Goal: Task Accomplishment & Management: Manage account settings

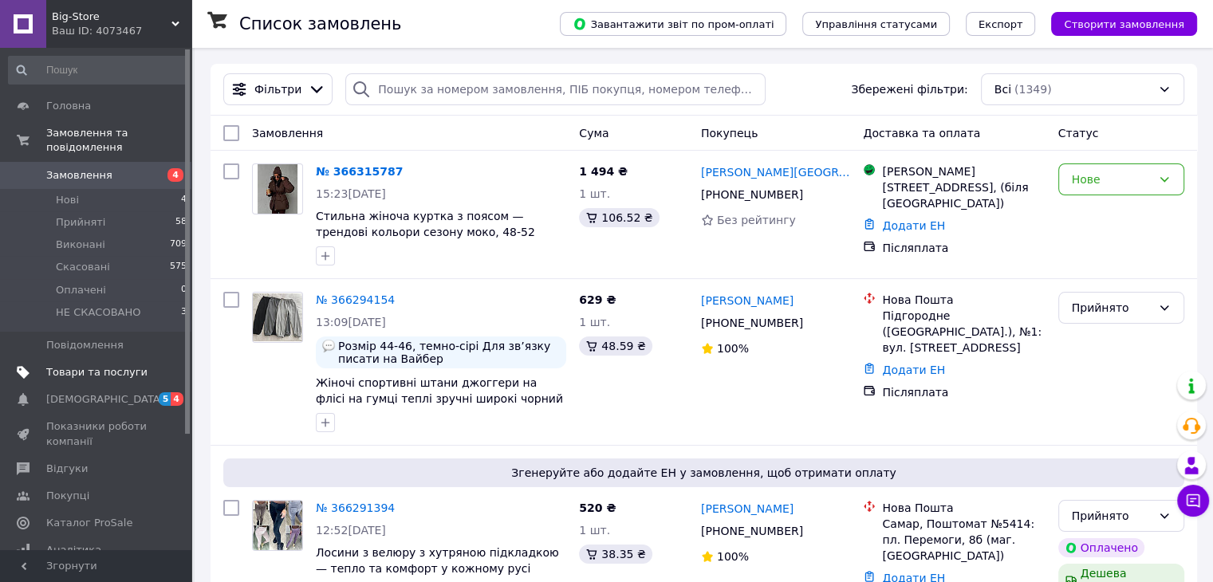
click at [124, 365] on span "Товари та послуги" at bounding box center [96, 372] width 101 height 14
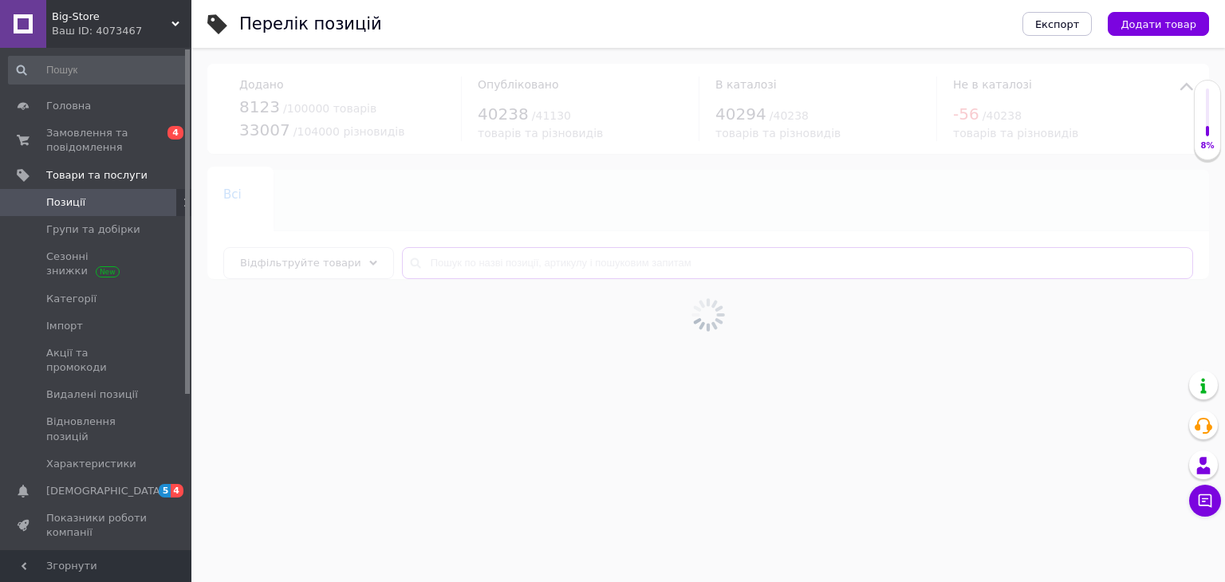
click at [489, 264] on input "text" at bounding box center [797, 263] width 791 height 32
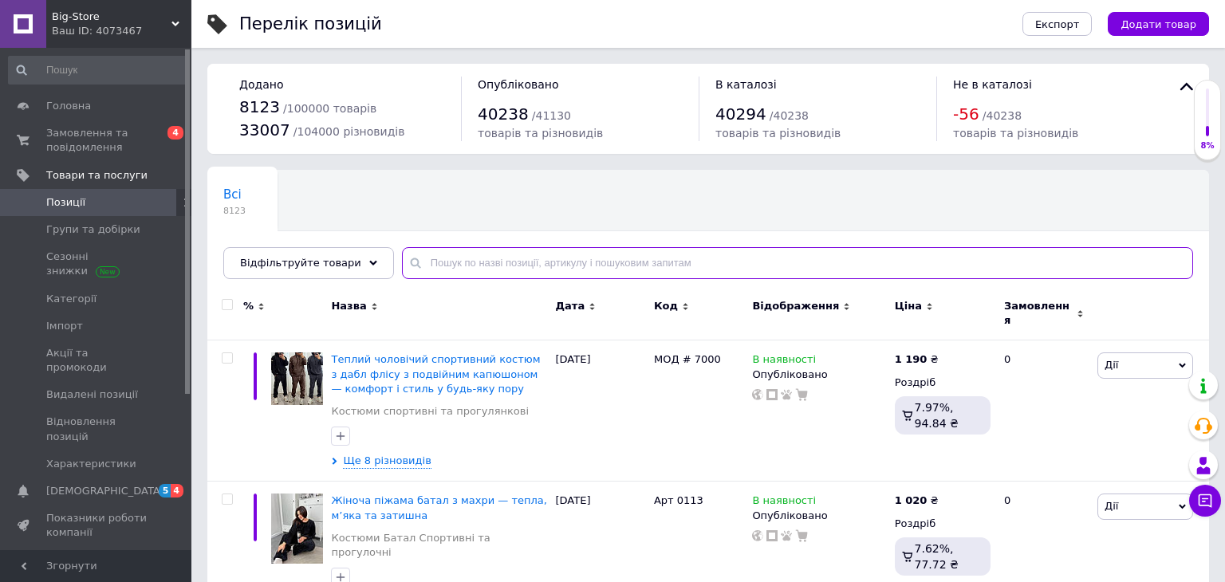
click at [489, 264] on input "text" at bounding box center [797, 263] width 791 height 32
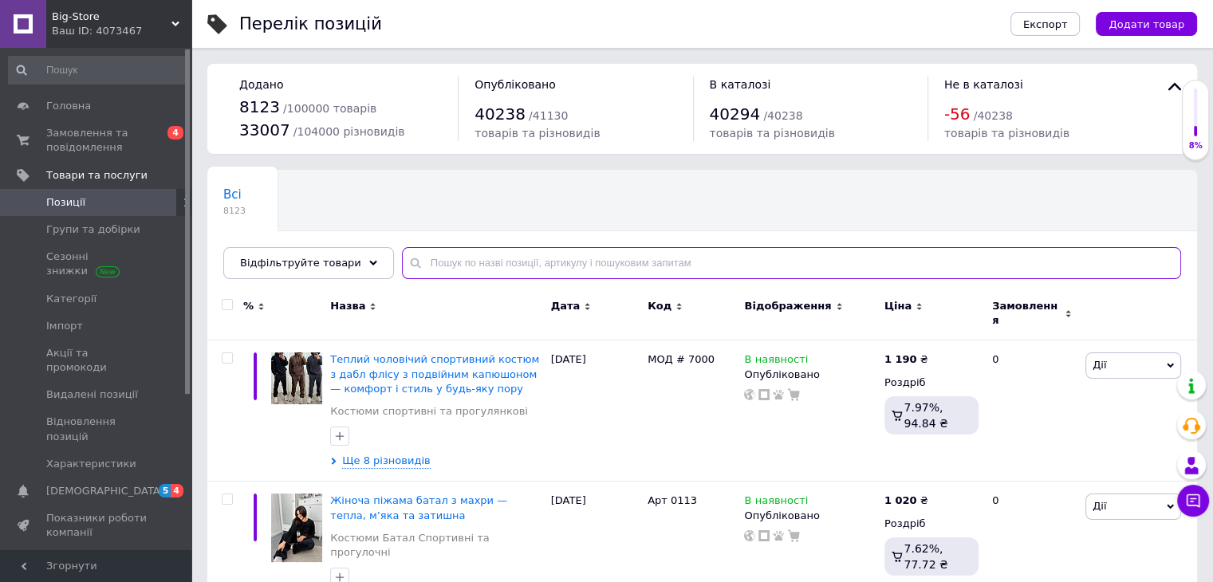
paste input "1453-7486"
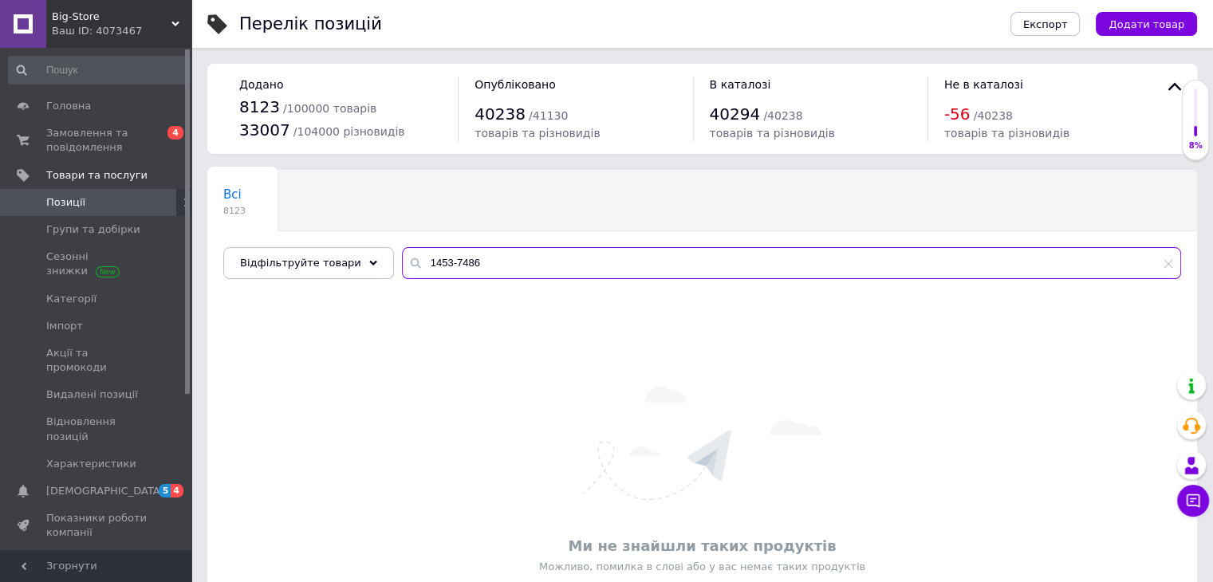
click at [433, 262] on input "1453-7486" at bounding box center [791, 263] width 779 height 32
paste input "511-1042"
click at [433, 262] on input "1511-1042" at bounding box center [791, 263] width 779 height 32
type input "1"
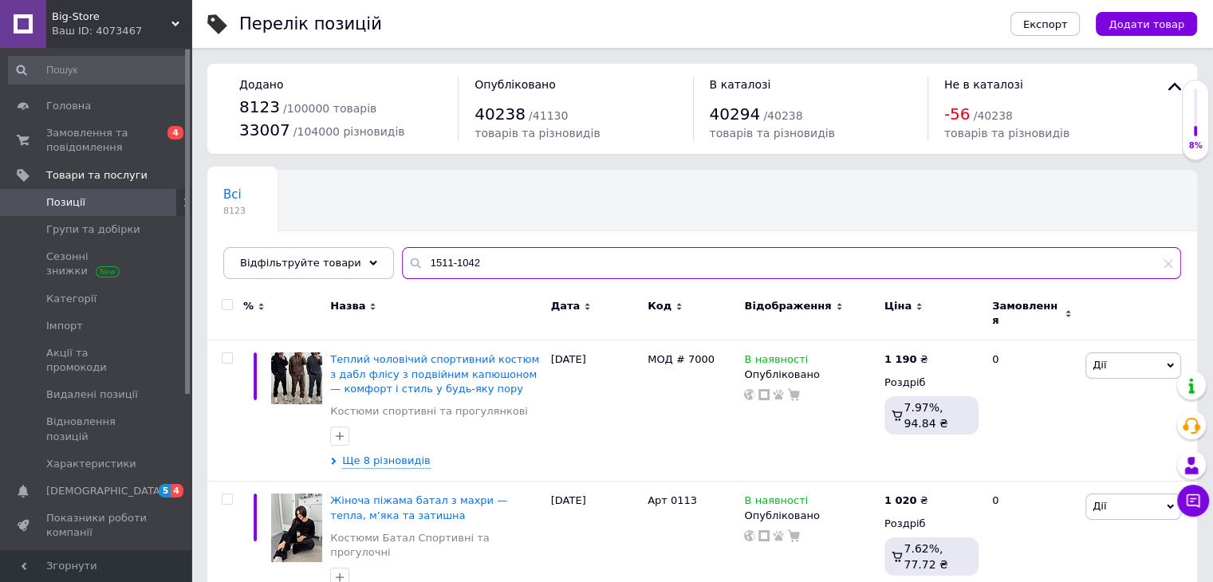
click at [459, 263] on input "1511-1042" at bounding box center [791, 263] width 779 height 32
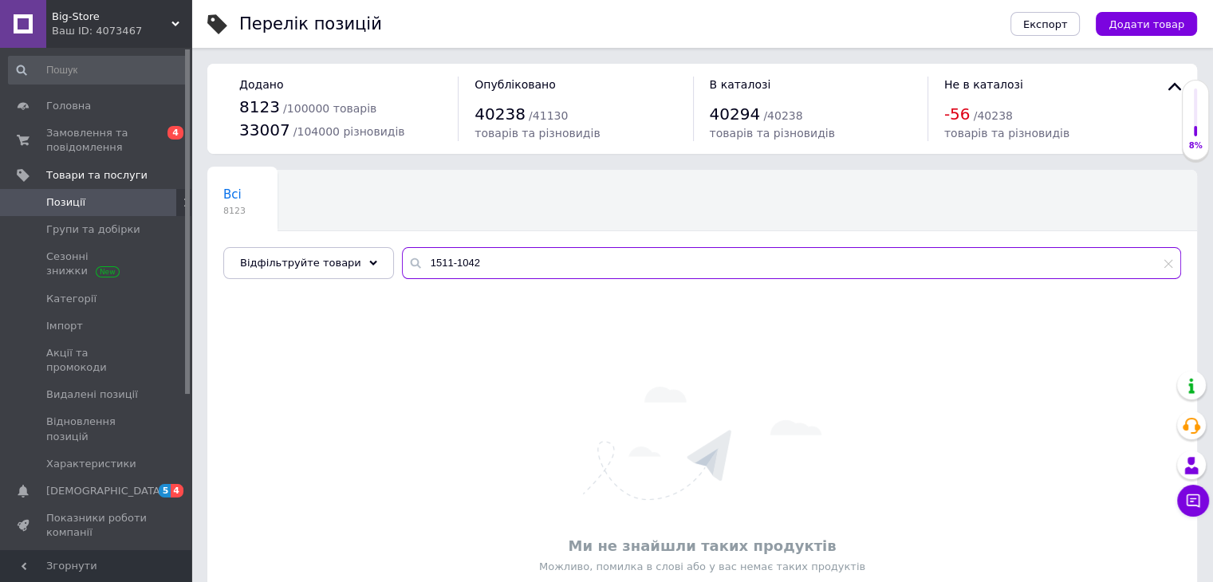
click at [416, 267] on input "1511-1042" at bounding box center [791, 263] width 779 height 32
paste input "372-131"
click at [416, 267] on input "1372-131" at bounding box center [791, 263] width 779 height 32
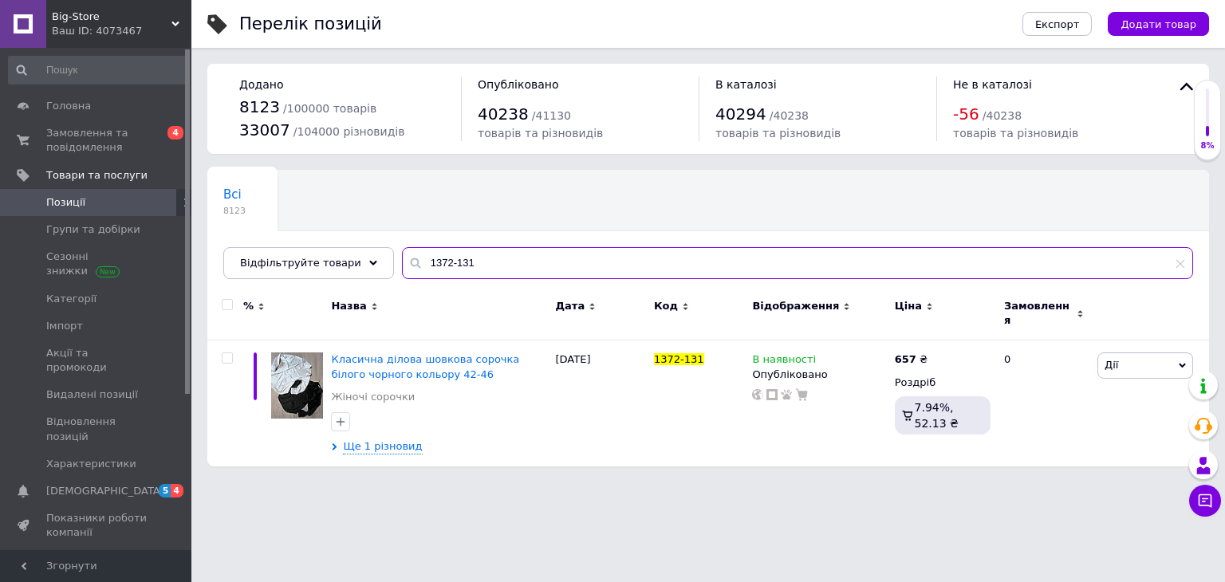
type input "1372-131"
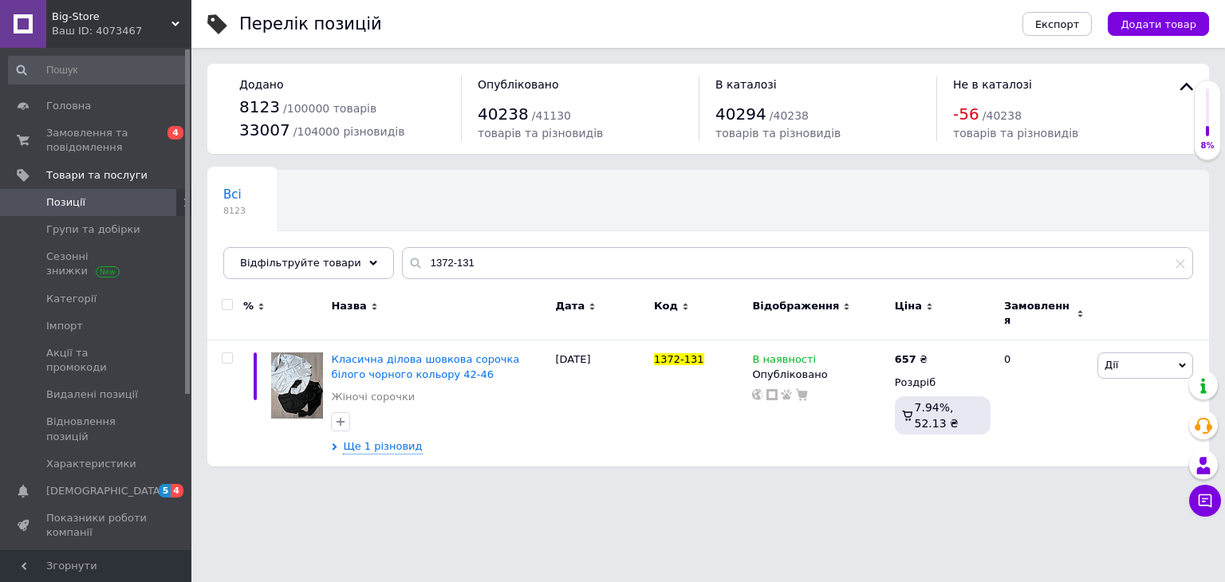
click at [226, 304] on input "checkbox" at bounding box center [227, 305] width 10 height 10
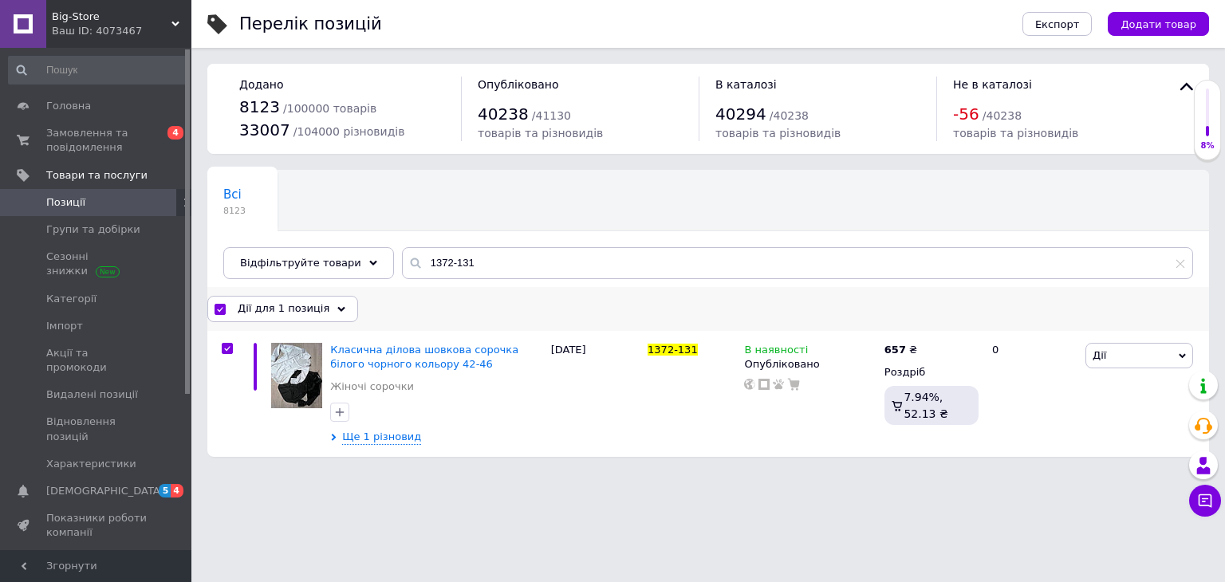
click at [303, 313] on span "Дії для 1 позиція" at bounding box center [284, 308] width 92 height 14
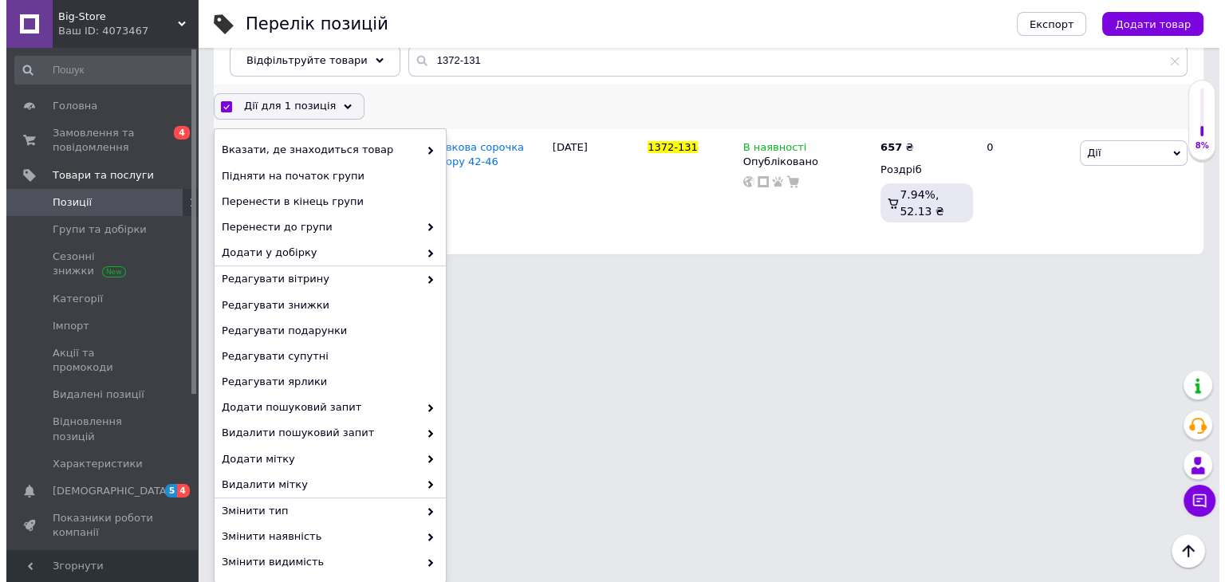
scroll to position [131, 0]
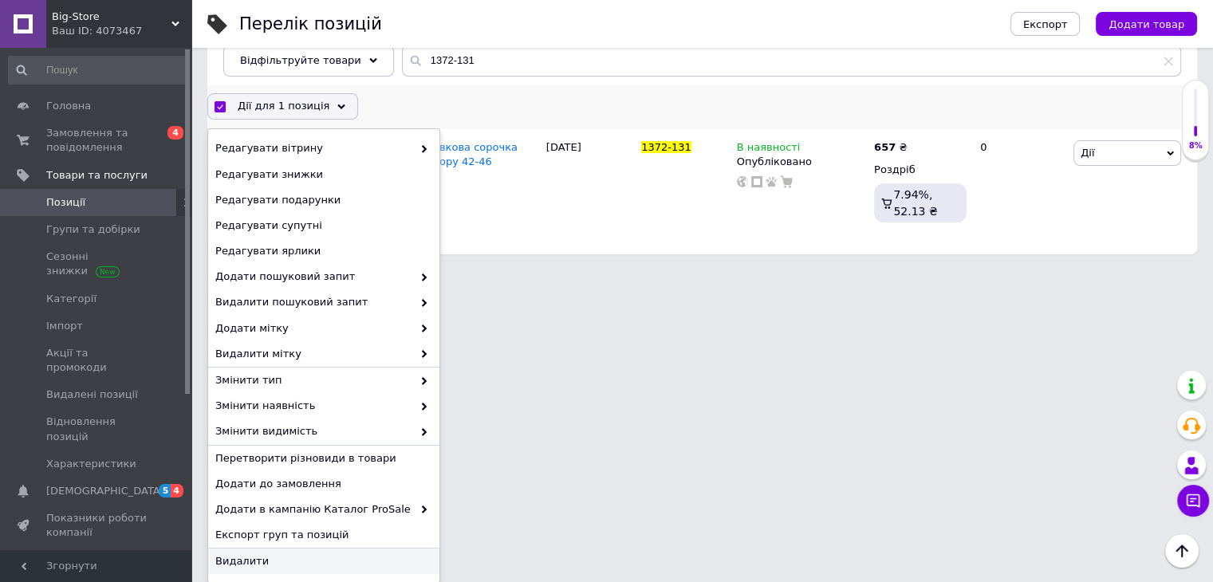
click at [360, 569] on div "Видалити" at bounding box center [323, 562] width 231 height 26
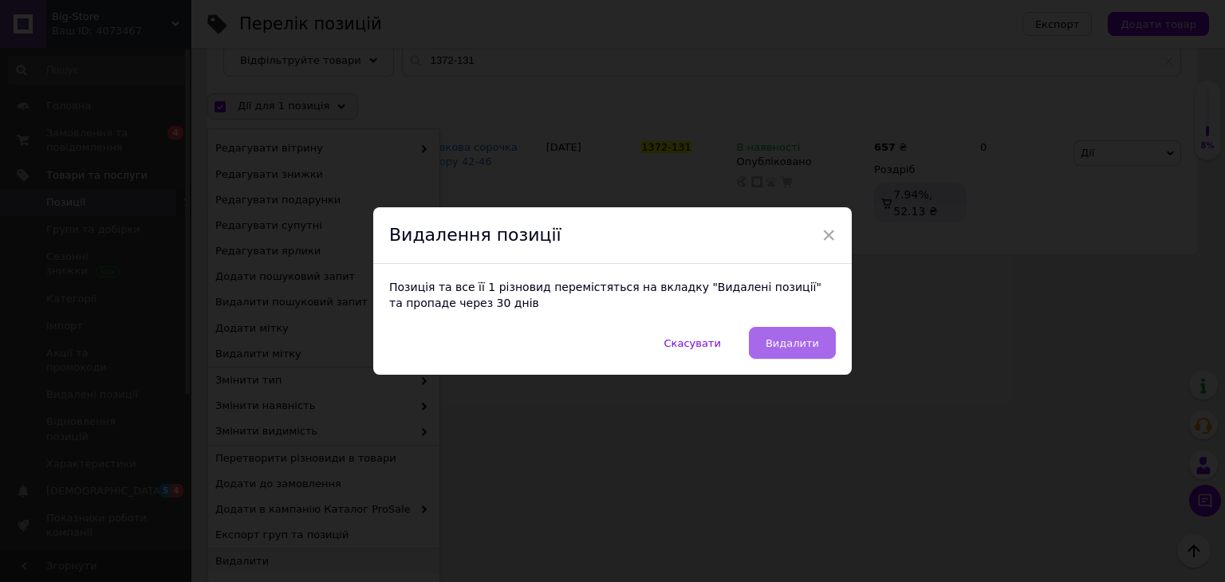
click at [779, 357] on button "Видалити" at bounding box center [792, 343] width 87 height 32
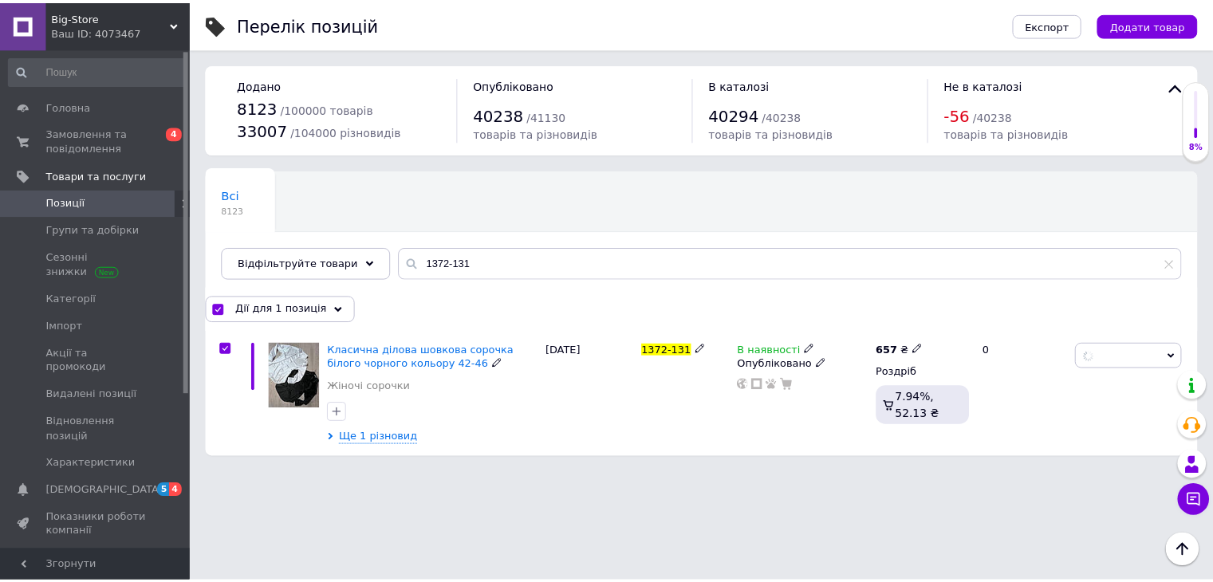
scroll to position [0, 0]
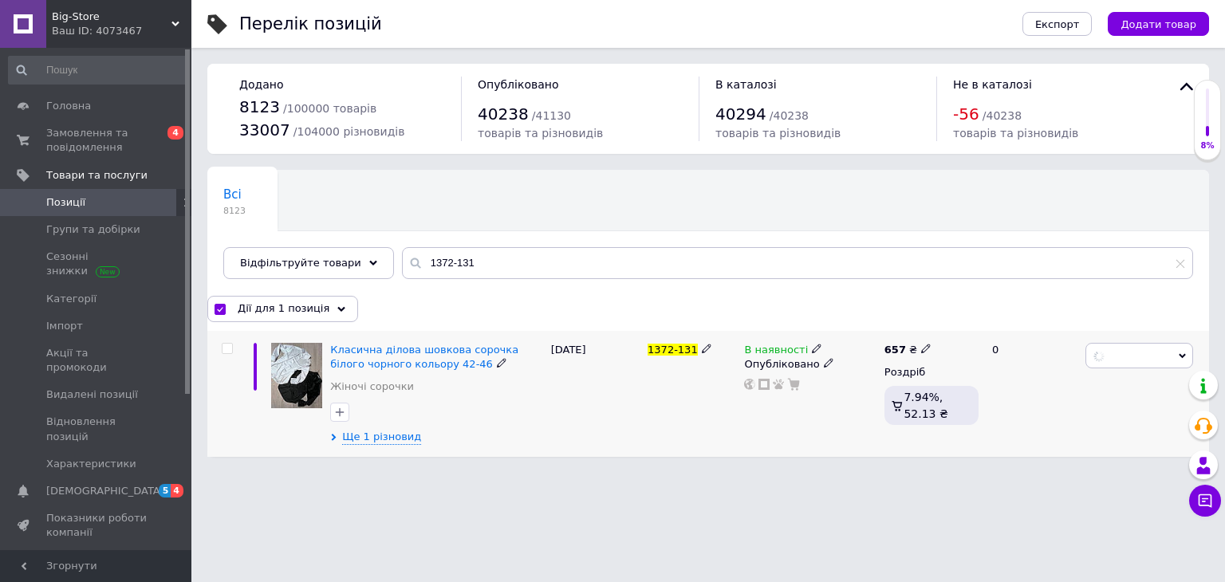
checkbox input "false"
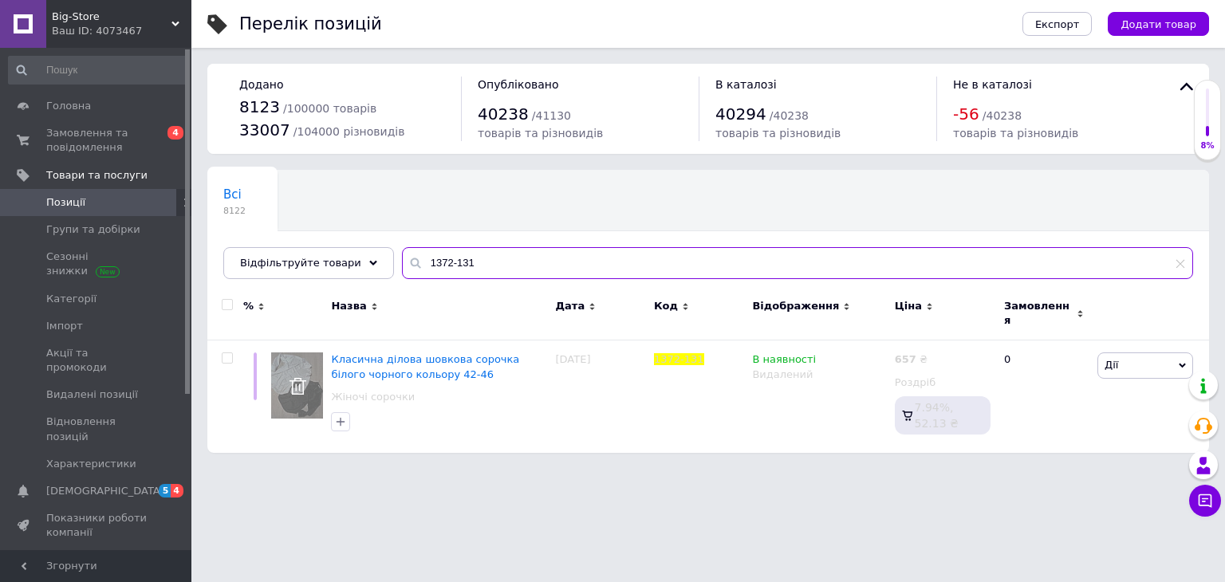
click at [412, 261] on input "1372-131" at bounding box center [797, 263] width 791 height 32
paste input "Мод # 604"
click at [412, 261] on input "Мод # 604" at bounding box center [797, 263] width 791 height 32
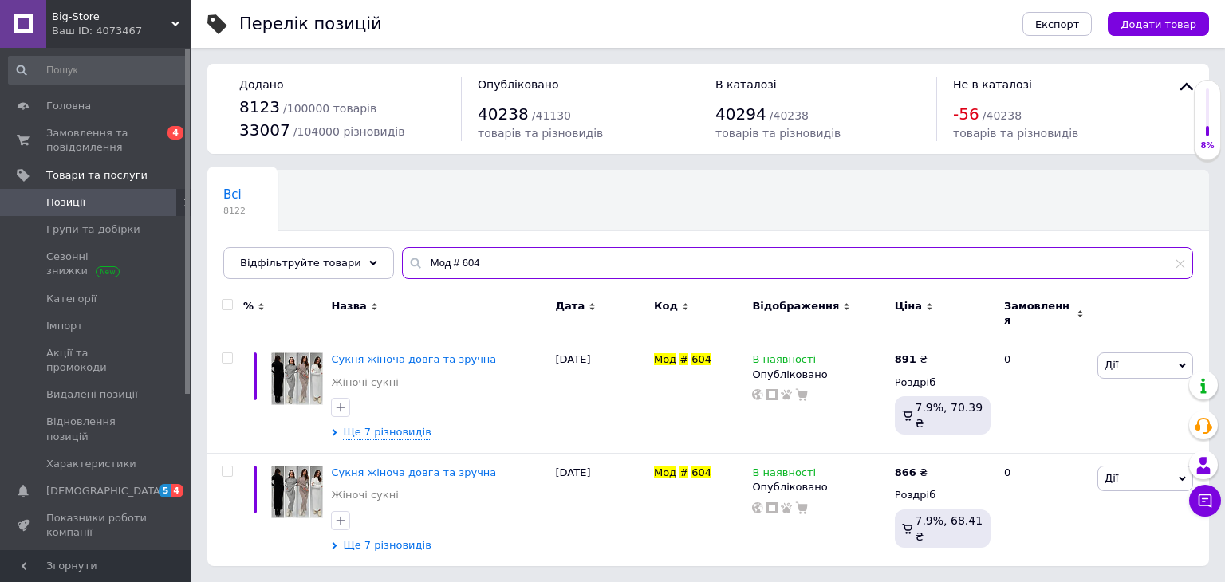
type input "Мод # 604"
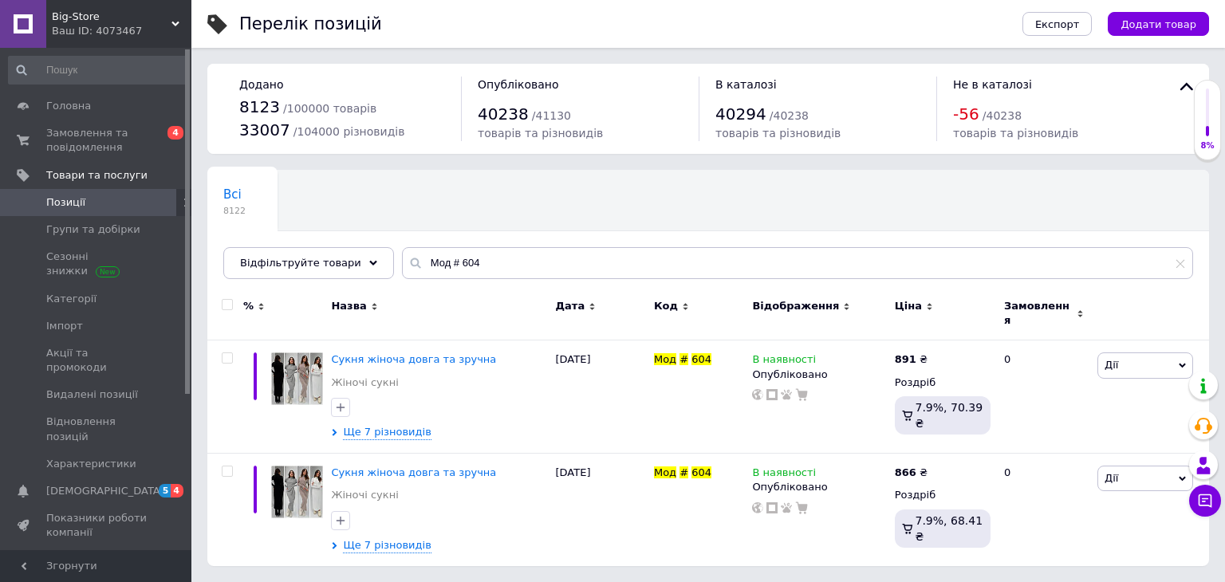
click at [227, 304] on input "checkbox" at bounding box center [227, 305] width 10 height 10
checkbox input "true"
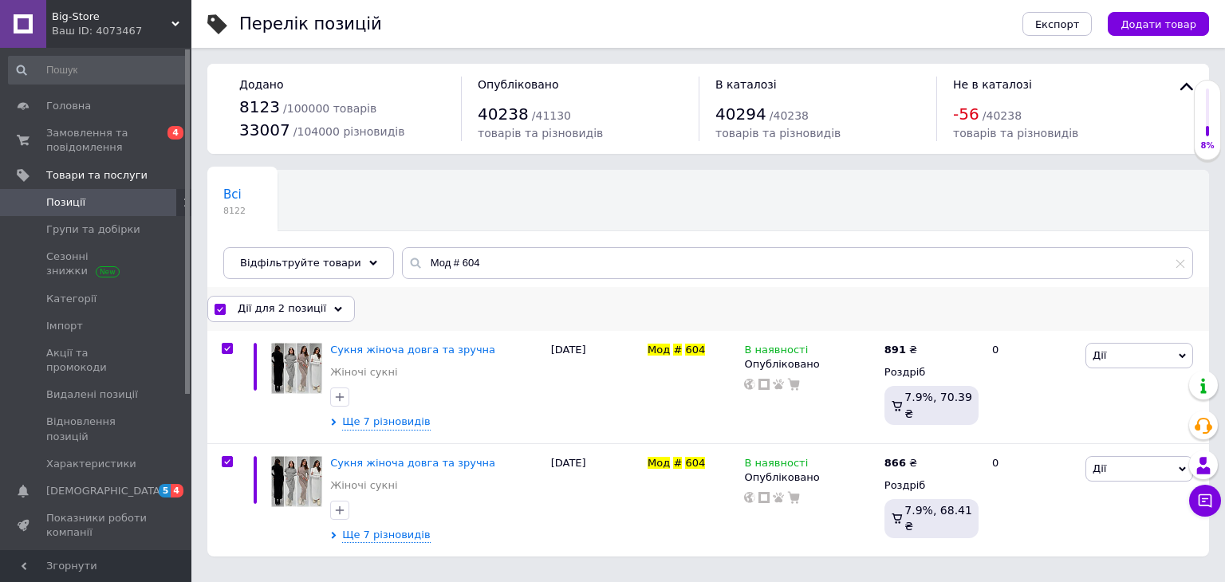
click at [310, 308] on span "Дії для 2 позиції" at bounding box center [282, 308] width 89 height 14
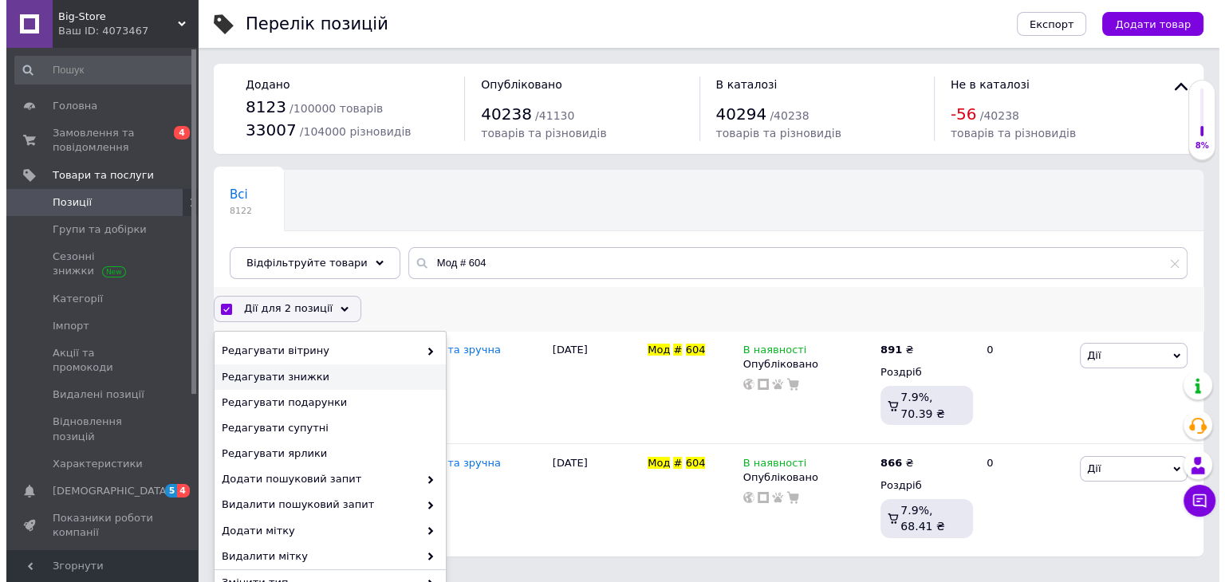
scroll to position [203, 0]
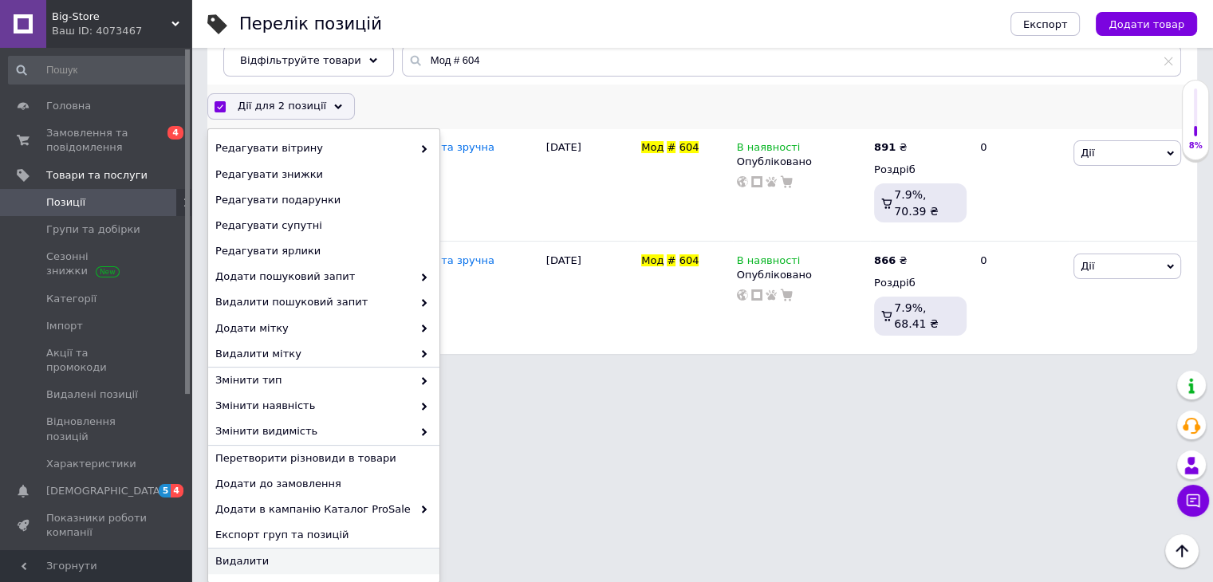
click at [335, 556] on span "Видалити" at bounding box center [321, 561] width 213 height 14
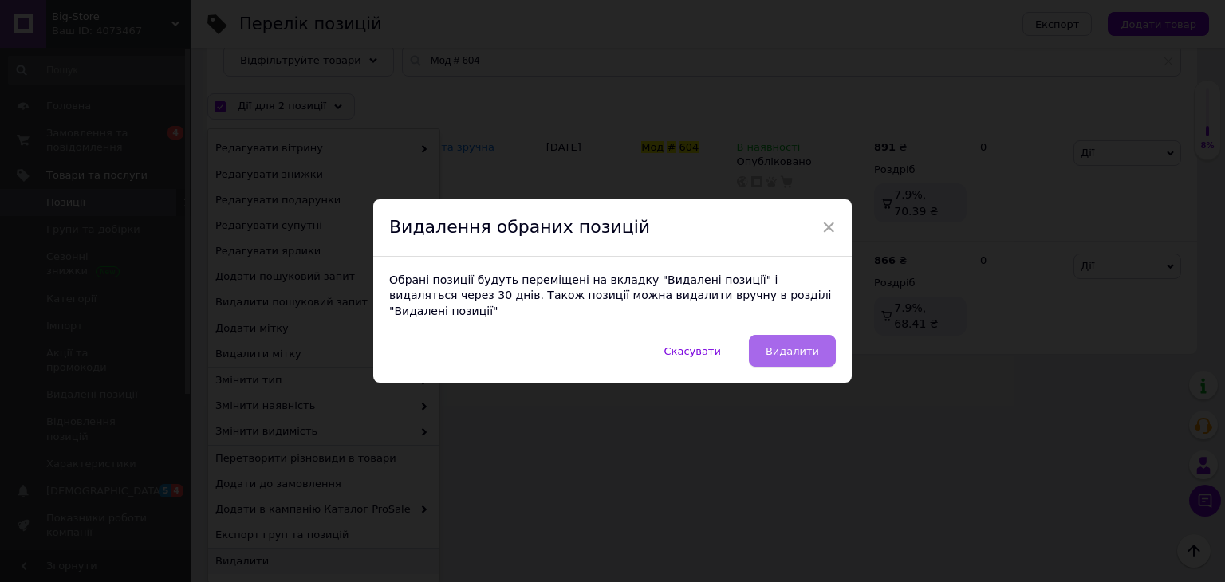
click at [809, 345] on span "Видалити" at bounding box center [792, 351] width 53 height 12
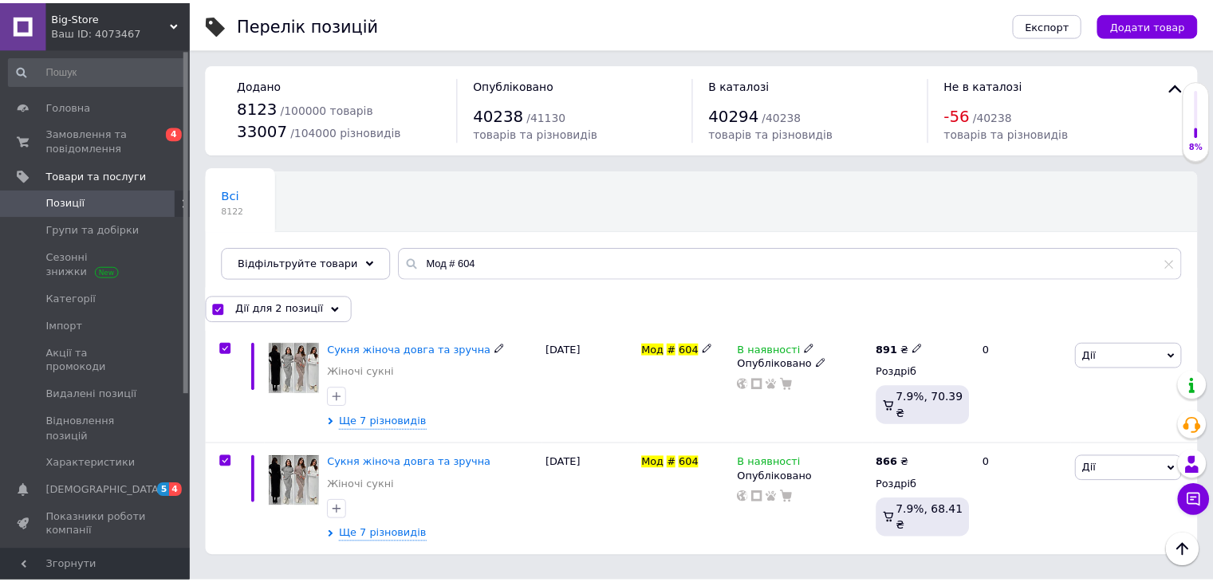
scroll to position [0, 0]
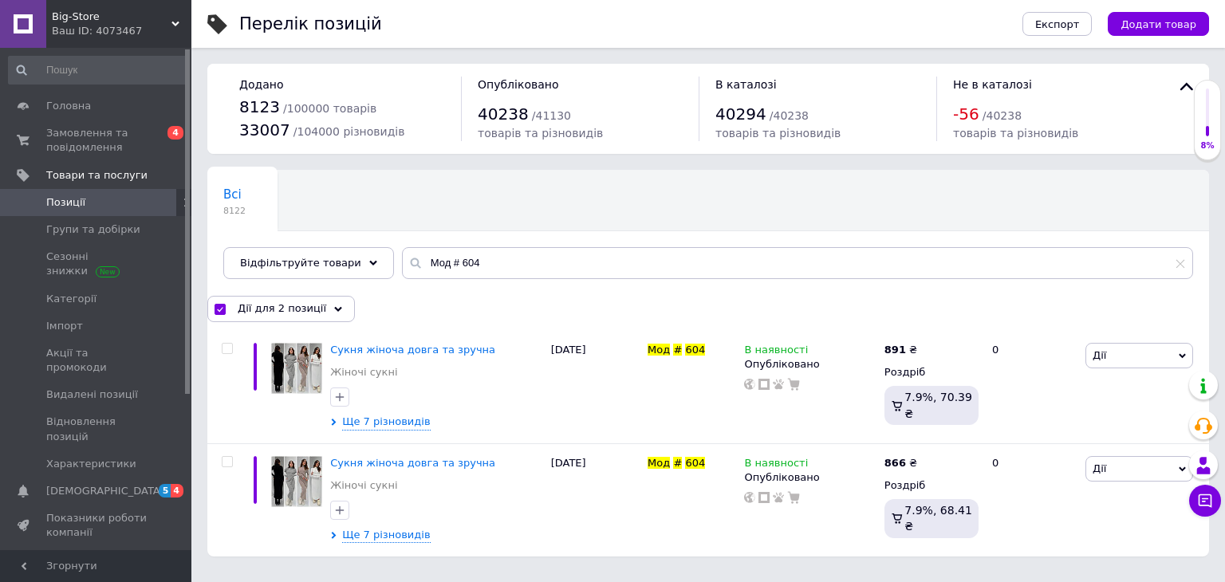
checkbox input "false"
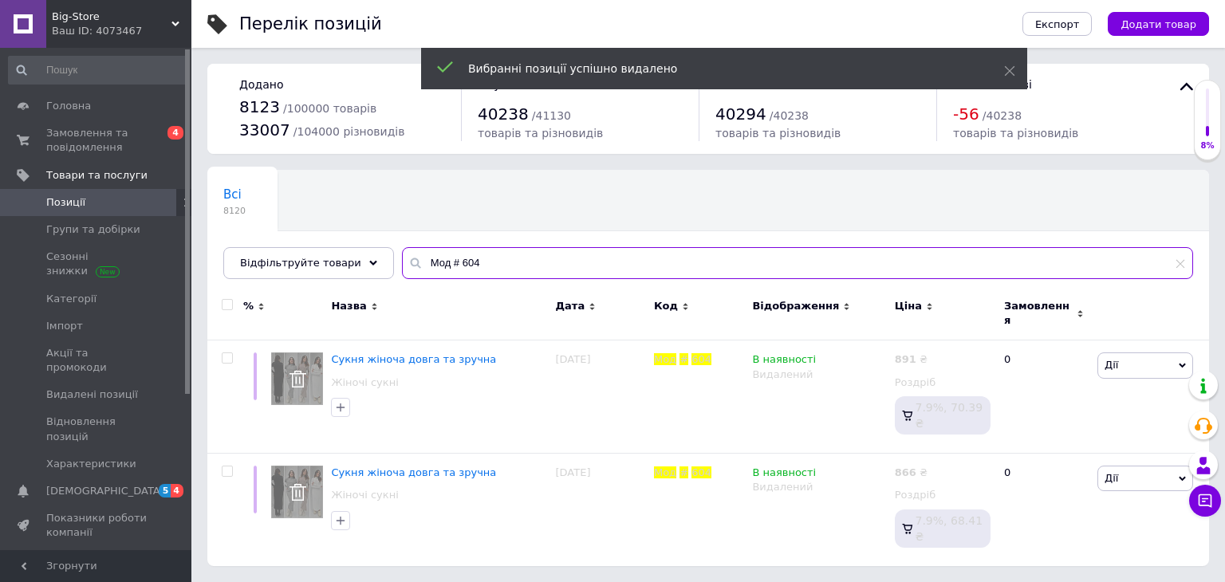
click at [420, 261] on input "Мод # 604" at bounding box center [797, 263] width 791 height 32
paste input "4084 - 23041"
click at [420, 261] on input "4084 - 23041" at bounding box center [797, 263] width 791 height 32
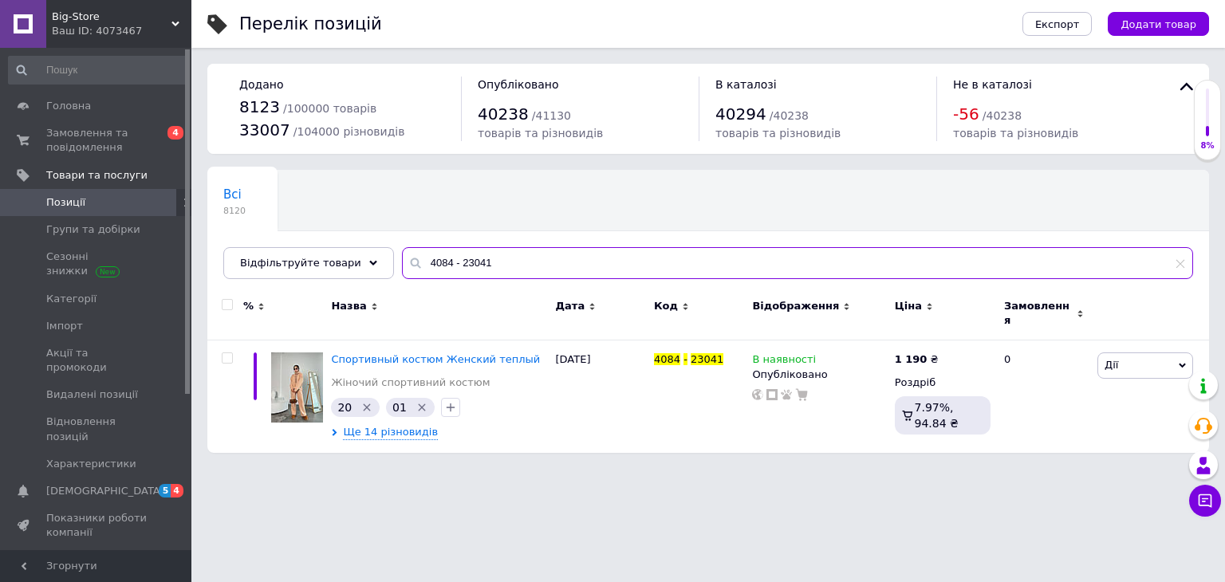
type input "4084 - 23041"
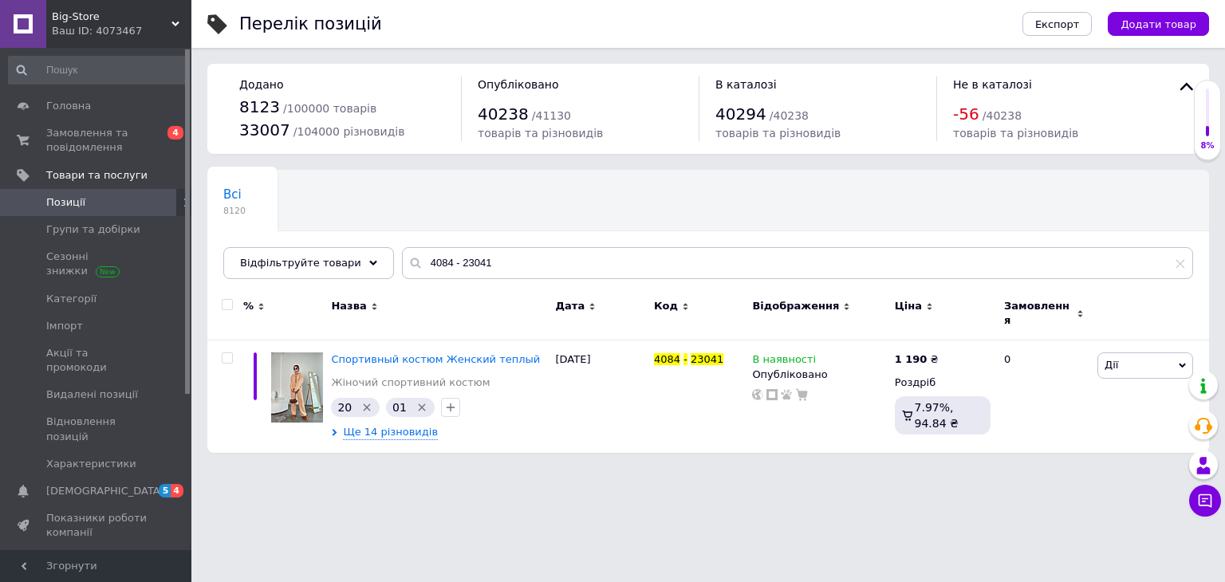
click at [228, 302] on input "checkbox" at bounding box center [227, 305] width 10 height 10
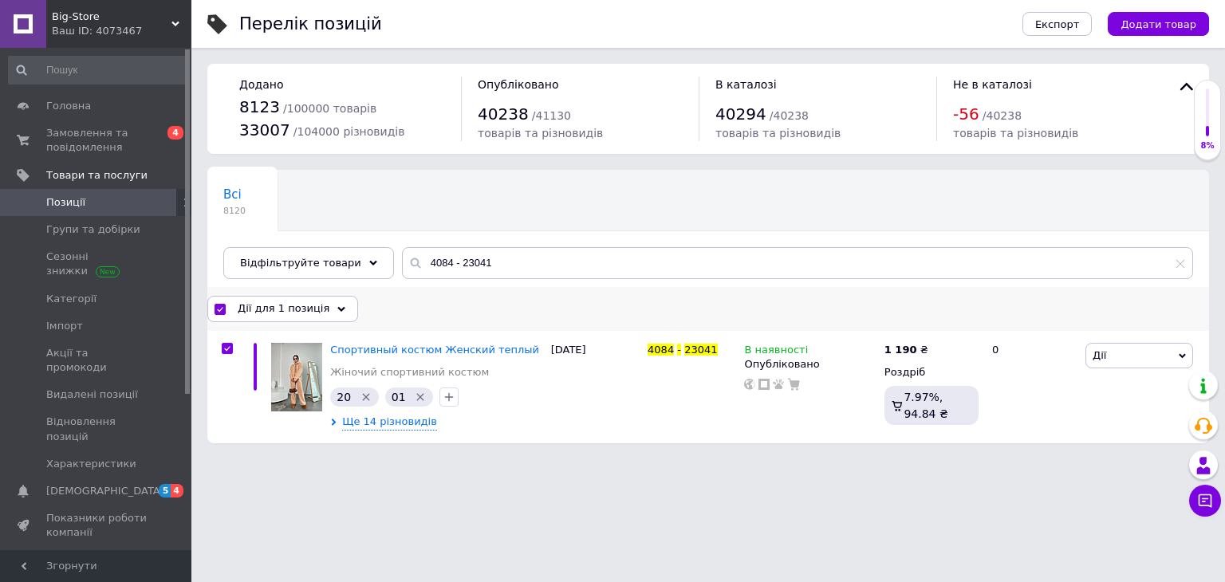
click at [316, 304] on span "Дії для 1 позиція" at bounding box center [284, 308] width 92 height 14
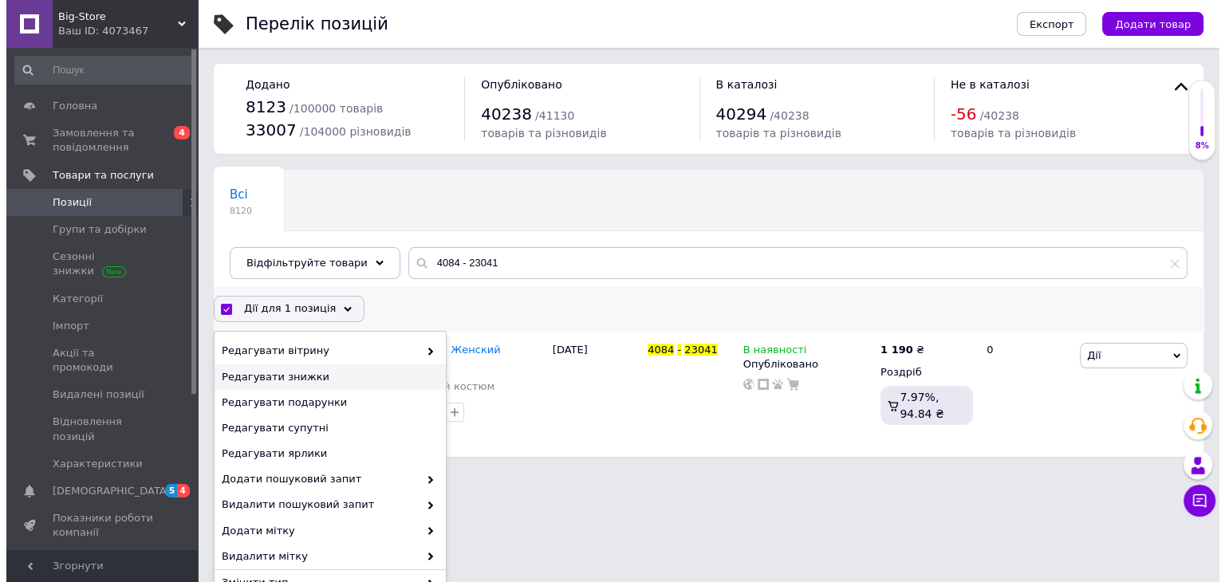
scroll to position [203, 0]
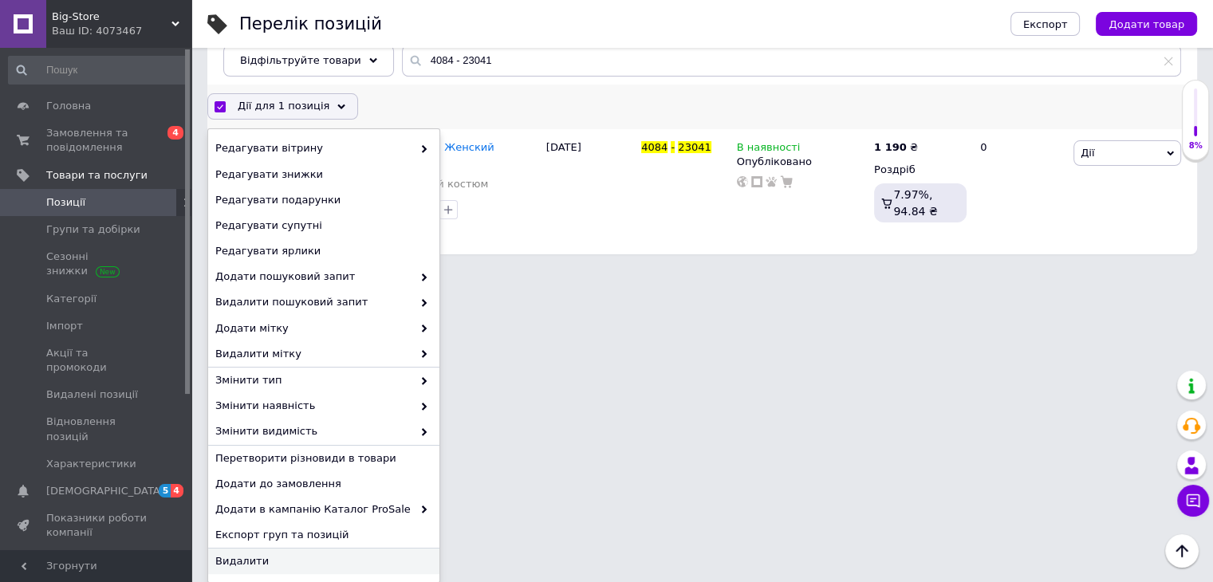
click at [357, 559] on span "Видалити" at bounding box center [321, 561] width 213 height 14
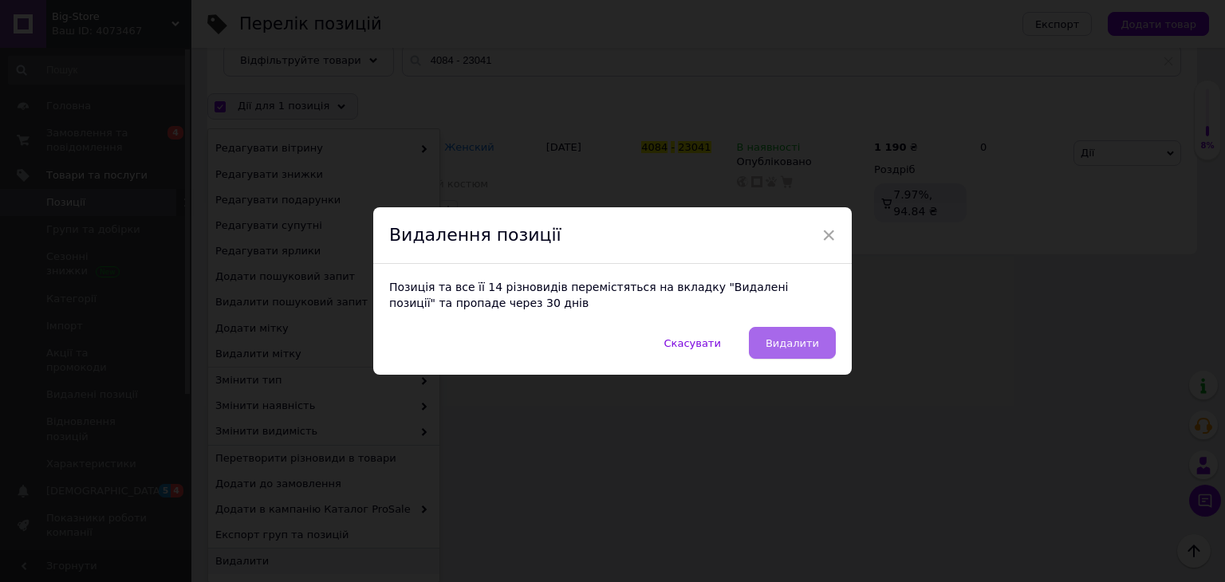
click at [802, 352] on button "Видалити" at bounding box center [792, 343] width 87 height 32
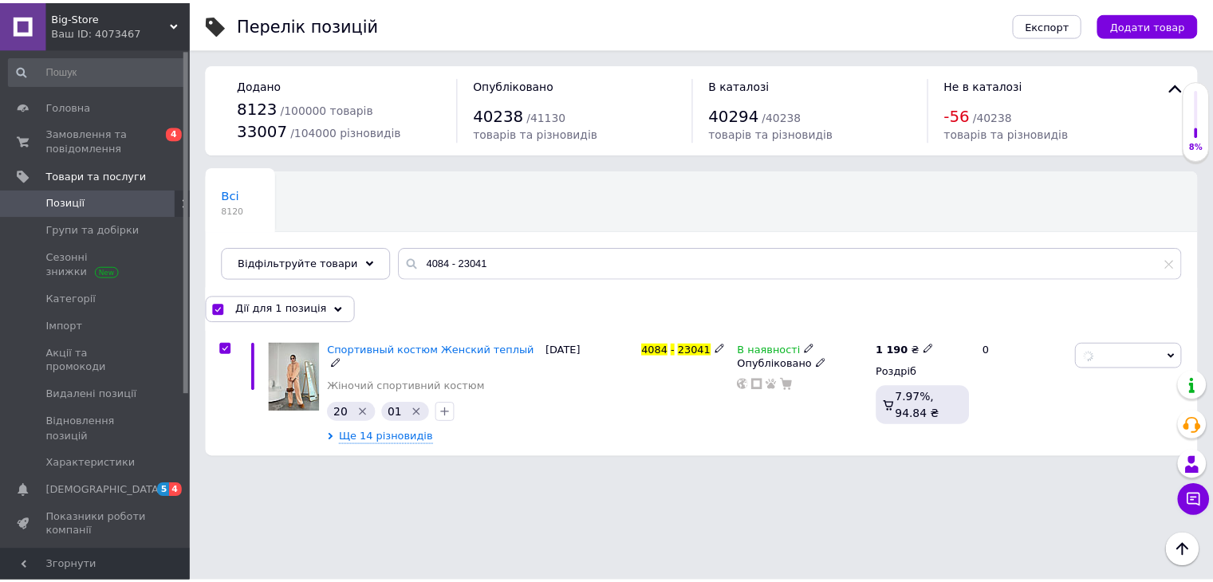
scroll to position [0, 0]
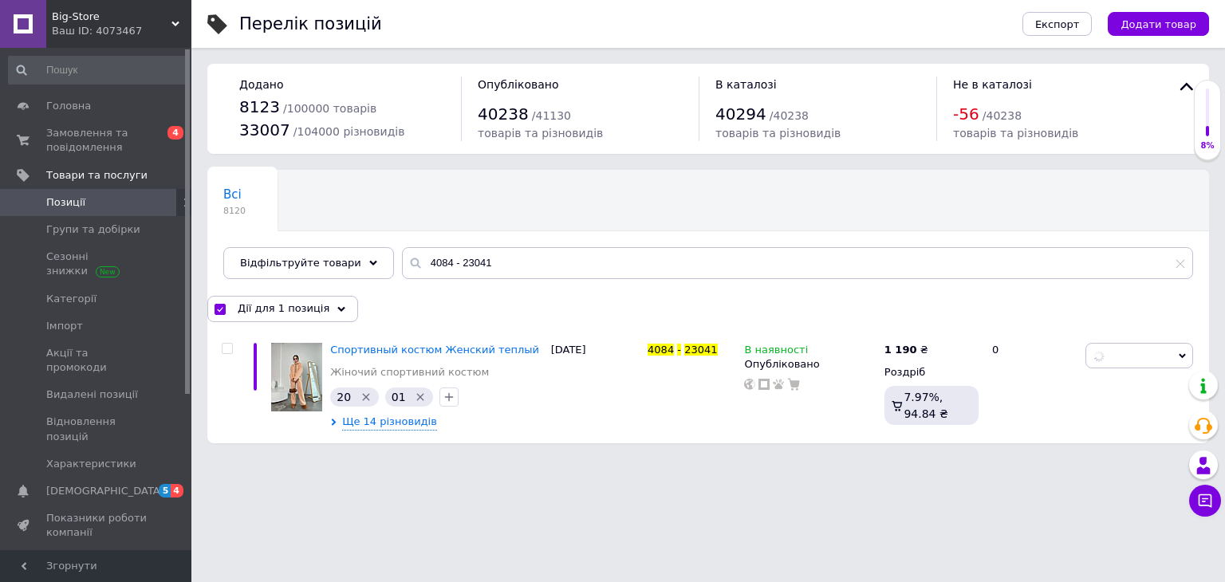
checkbox input "false"
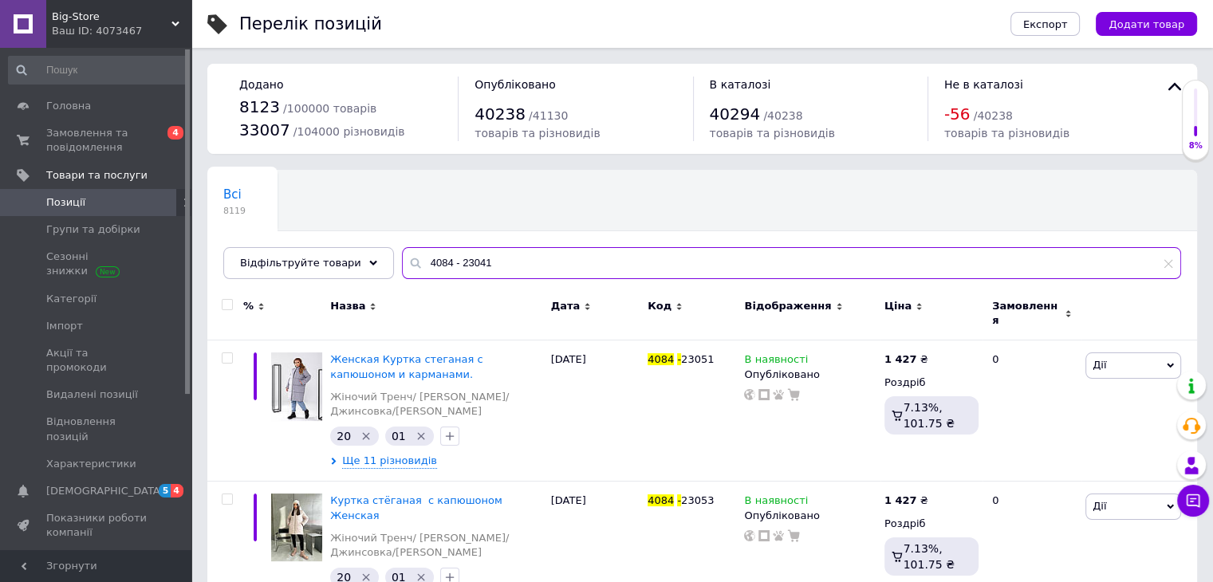
click at [407, 259] on input "4084 - 23041" at bounding box center [791, 263] width 779 height 32
paste input "824/825-1526"
click at [407, 259] on input "824/825-1526" at bounding box center [791, 263] width 779 height 32
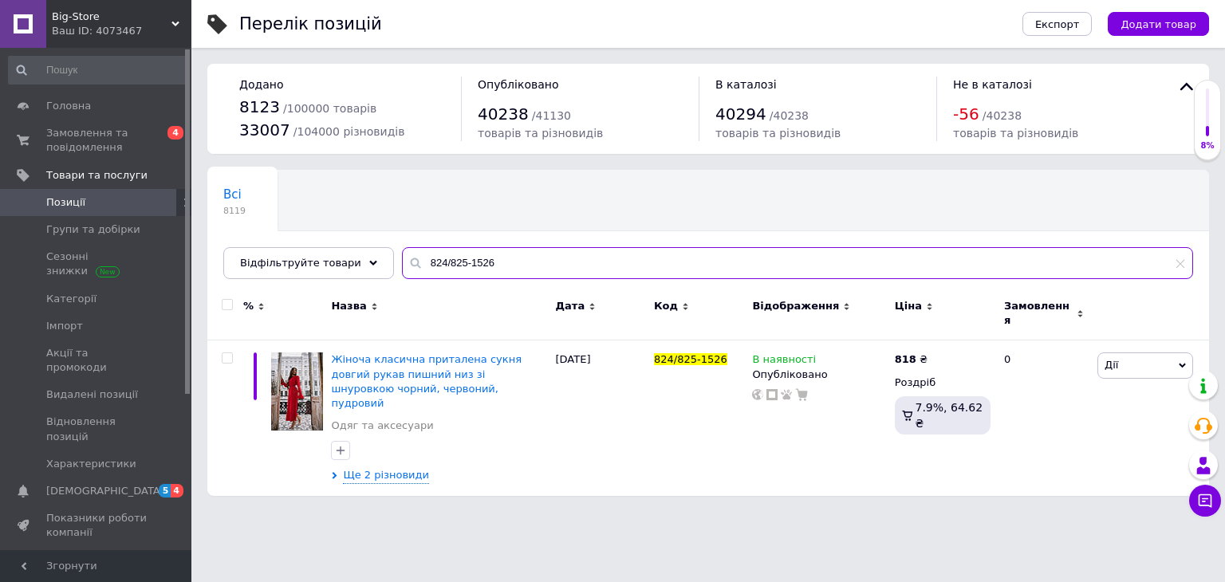
type input "824/825-1526"
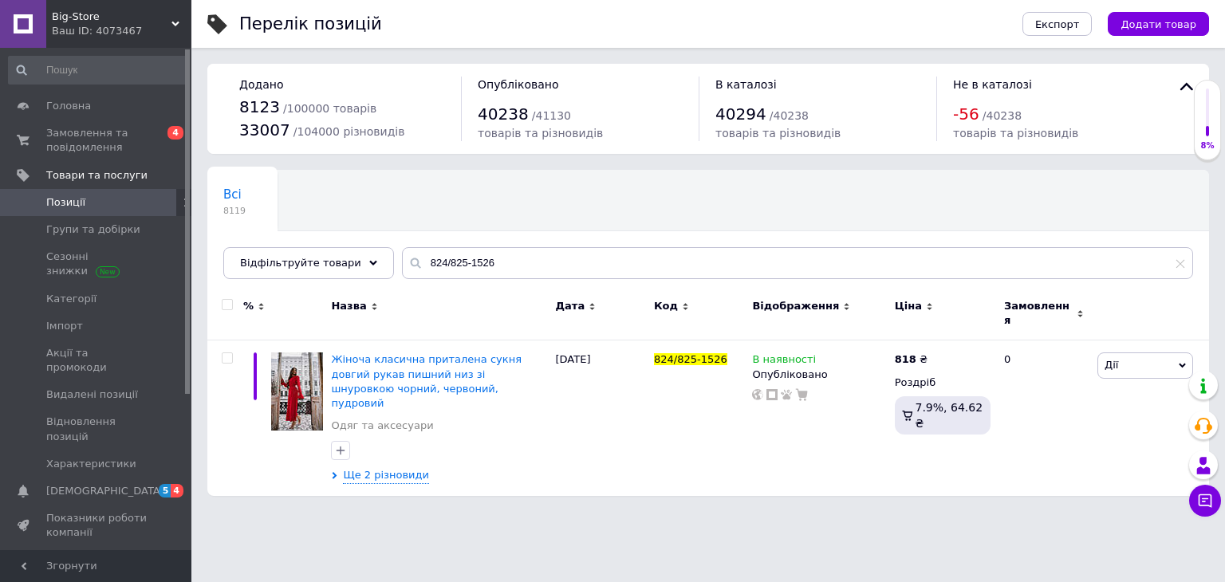
click at [229, 304] on input "checkbox" at bounding box center [227, 305] width 10 height 10
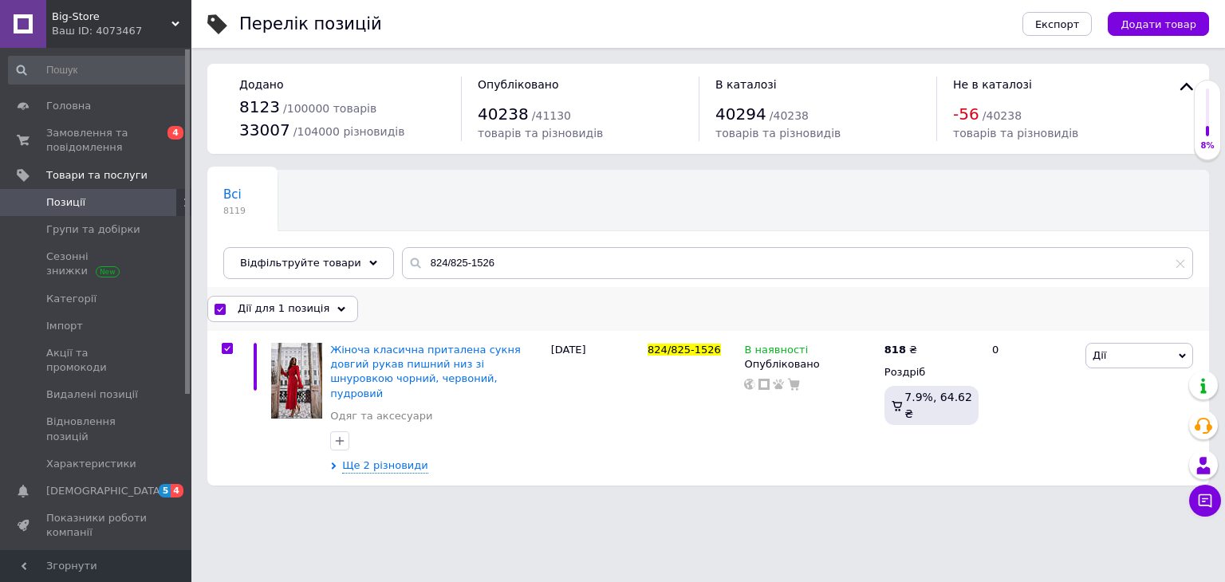
click at [309, 312] on span "Дії для 1 позиція" at bounding box center [284, 308] width 92 height 14
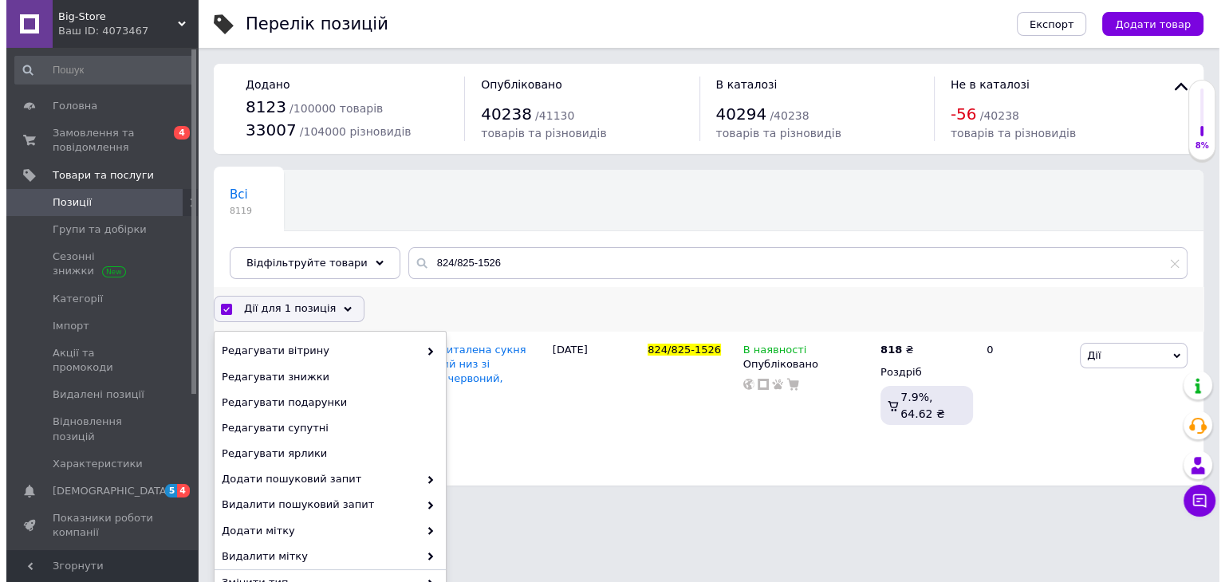
scroll to position [203, 0]
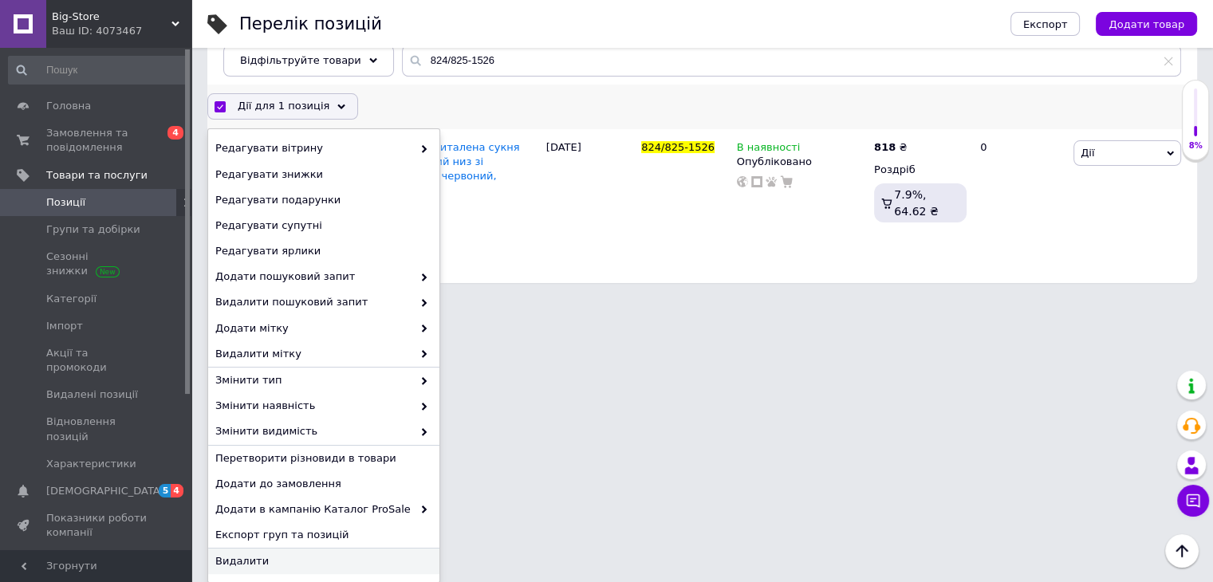
click at [355, 570] on div "Видалити" at bounding box center [323, 562] width 231 height 26
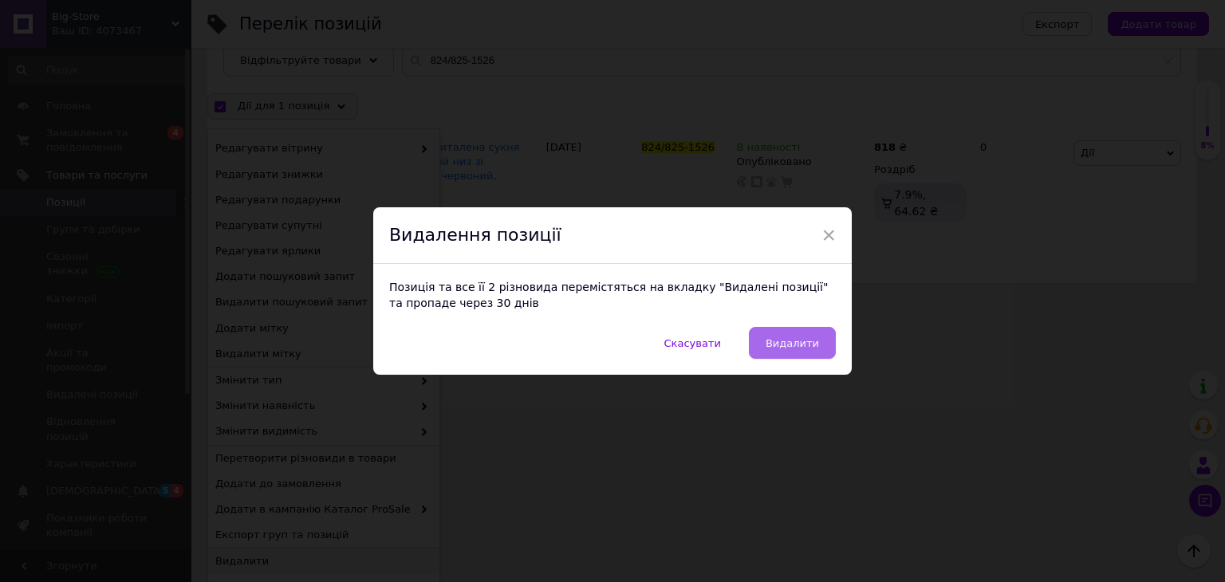
click at [826, 337] on button "Видалити" at bounding box center [792, 343] width 87 height 32
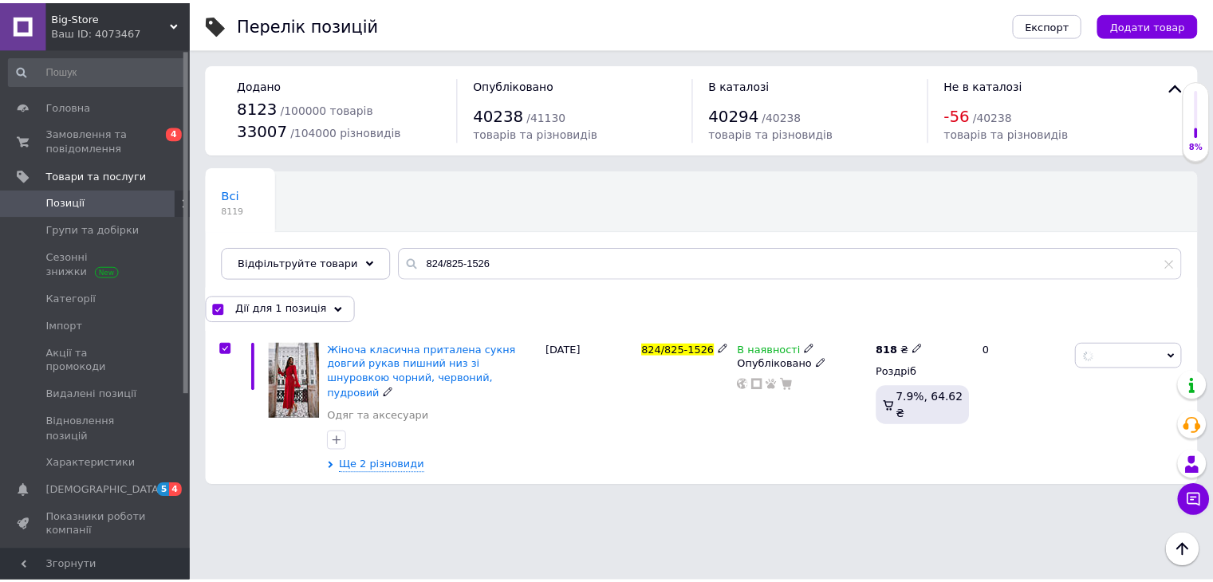
scroll to position [0, 0]
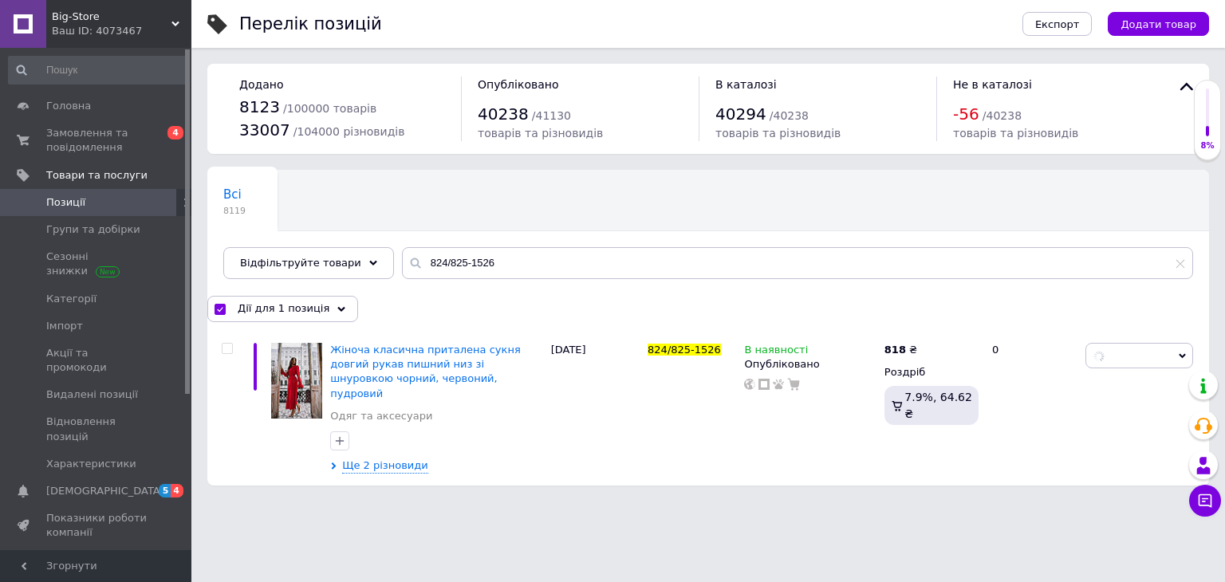
checkbox input "false"
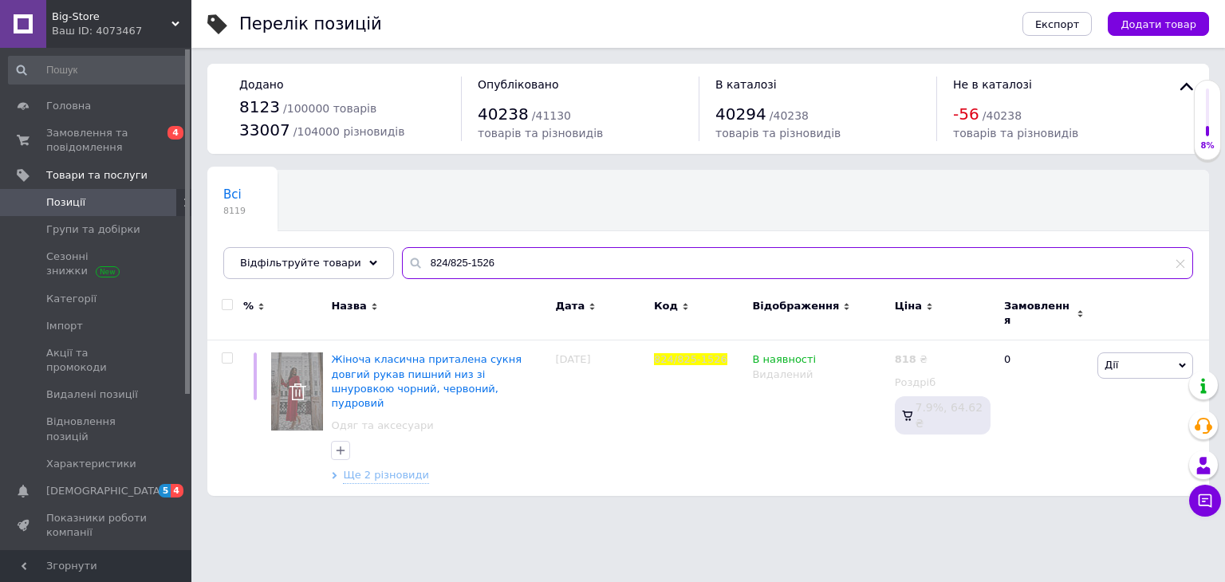
click at [431, 258] on input "824/825-1526" at bounding box center [797, 263] width 791 height 32
paste input "1431-019"
click at [431, 258] on input "1431-0196" at bounding box center [797, 263] width 791 height 32
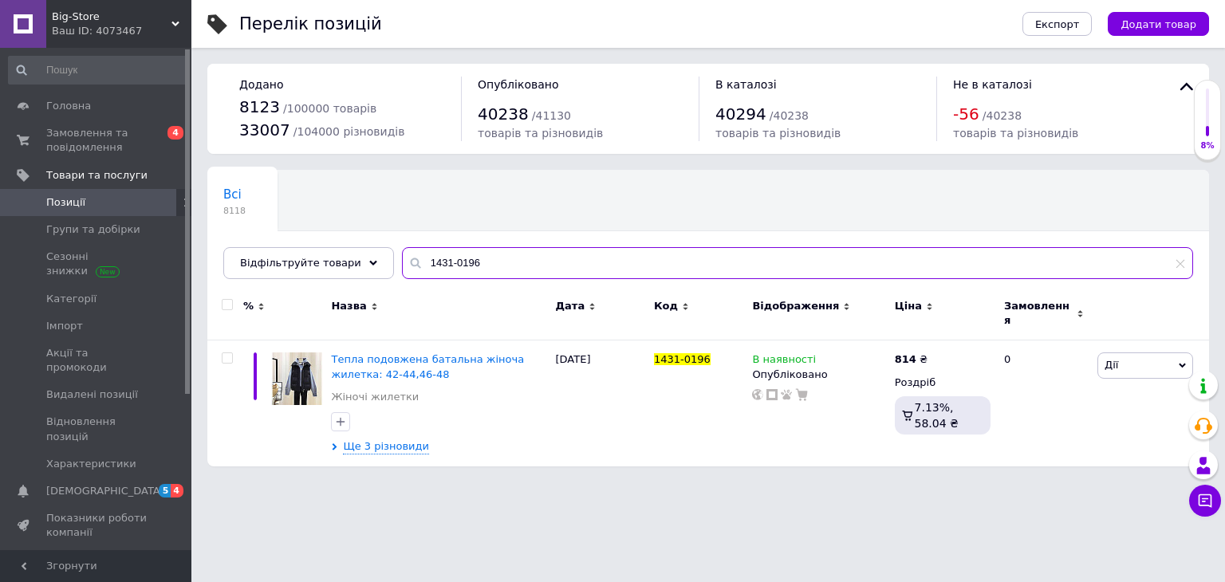
type input "1431-0196"
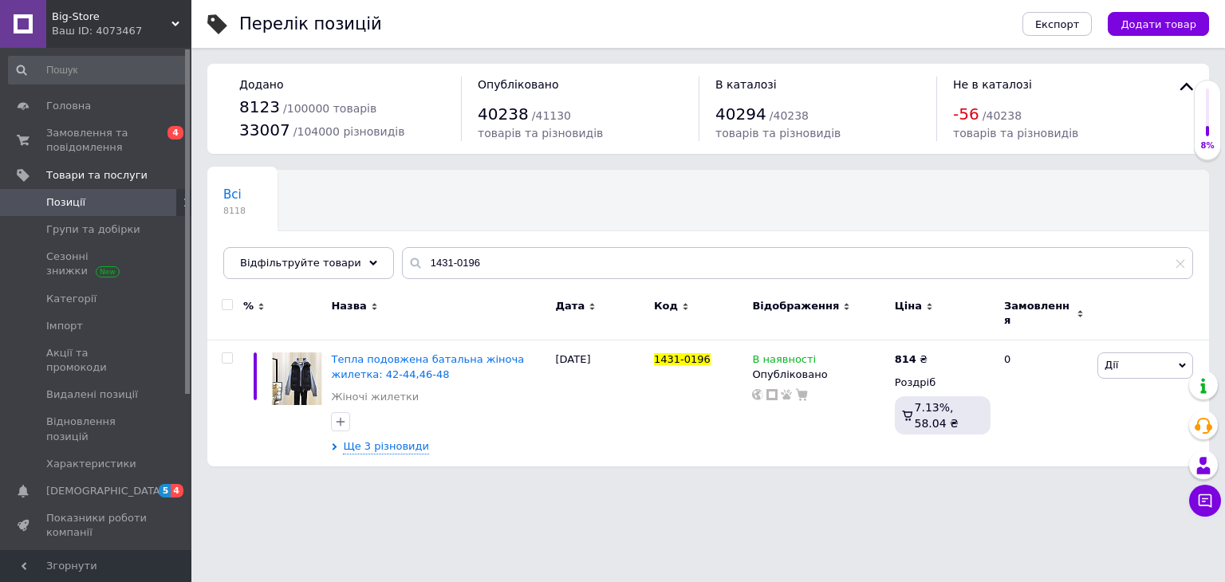
click at [227, 302] on input "checkbox" at bounding box center [227, 305] width 10 height 10
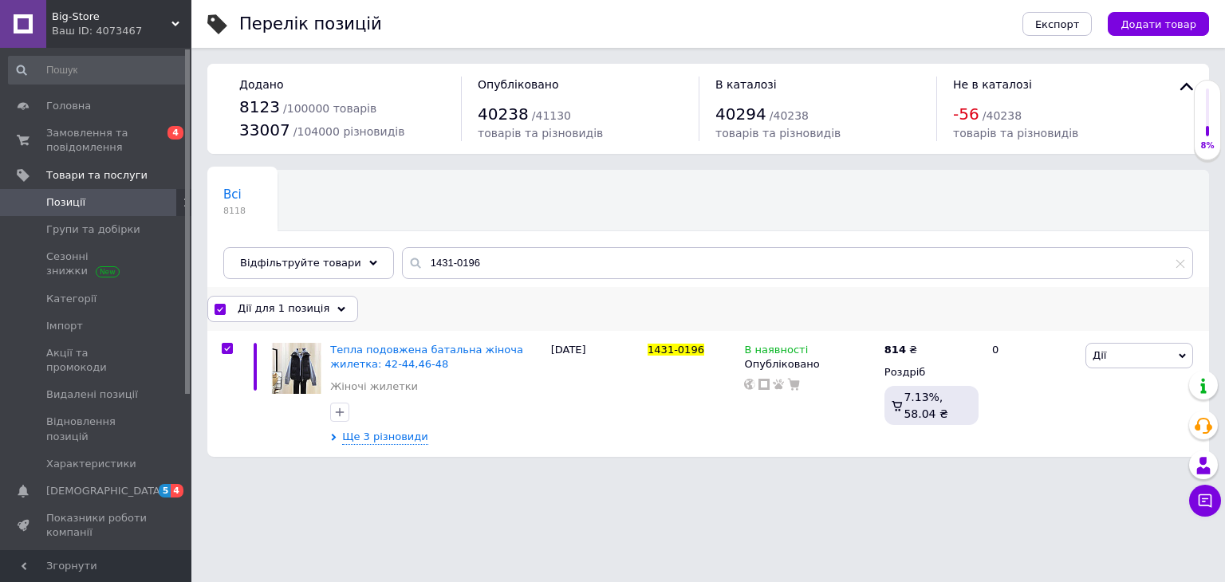
click at [308, 307] on span "Дії для 1 позиція" at bounding box center [284, 308] width 92 height 14
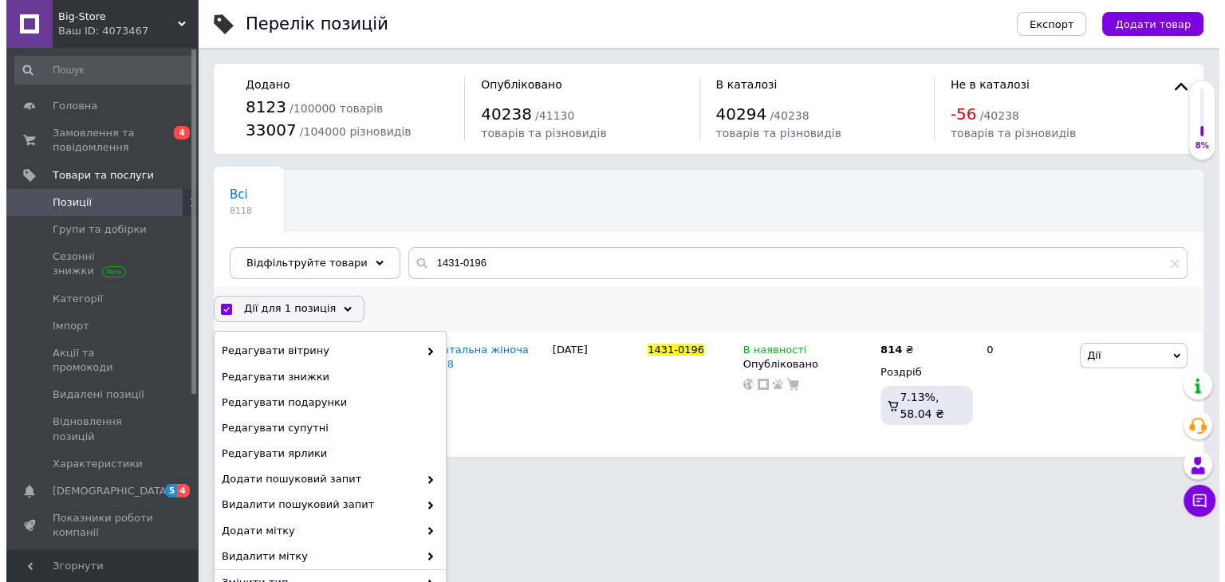
scroll to position [203, 0]
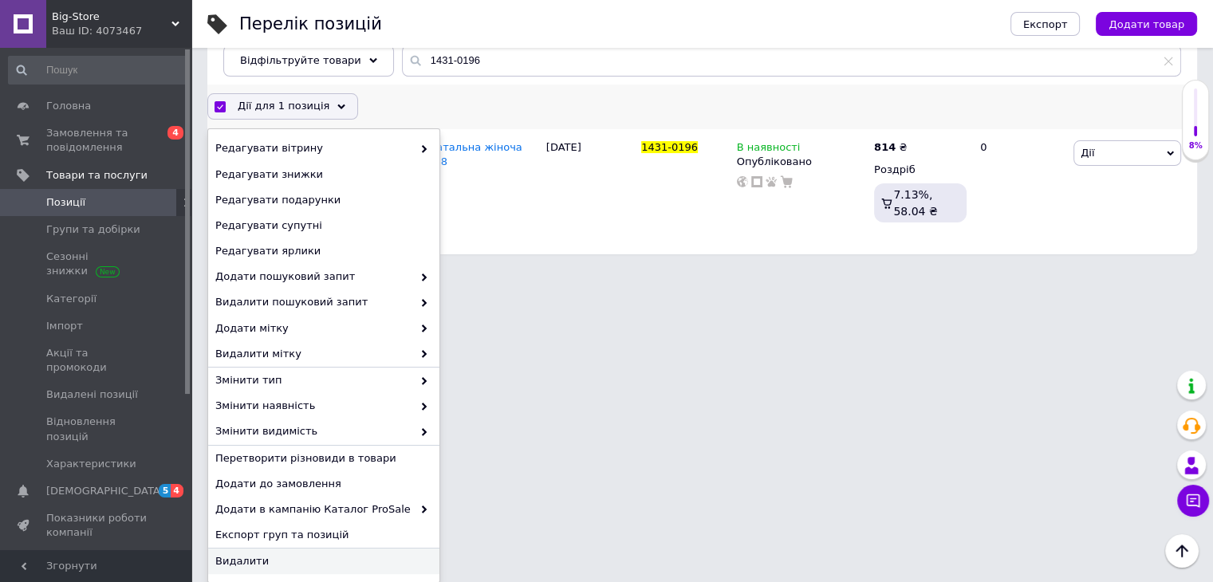
click at [363, 568] on div "Видалити" at bounding box center [323, 562] width 231 height 26
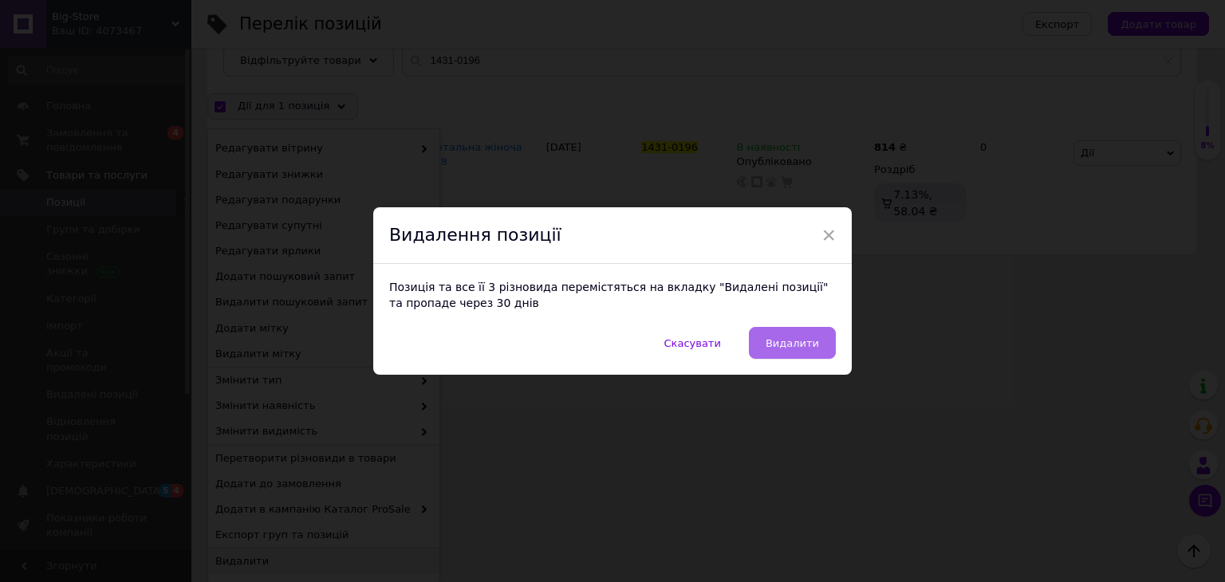
click at [798, 340] on span "Видалити" at bounding box center [792, 343] width 53 height 12
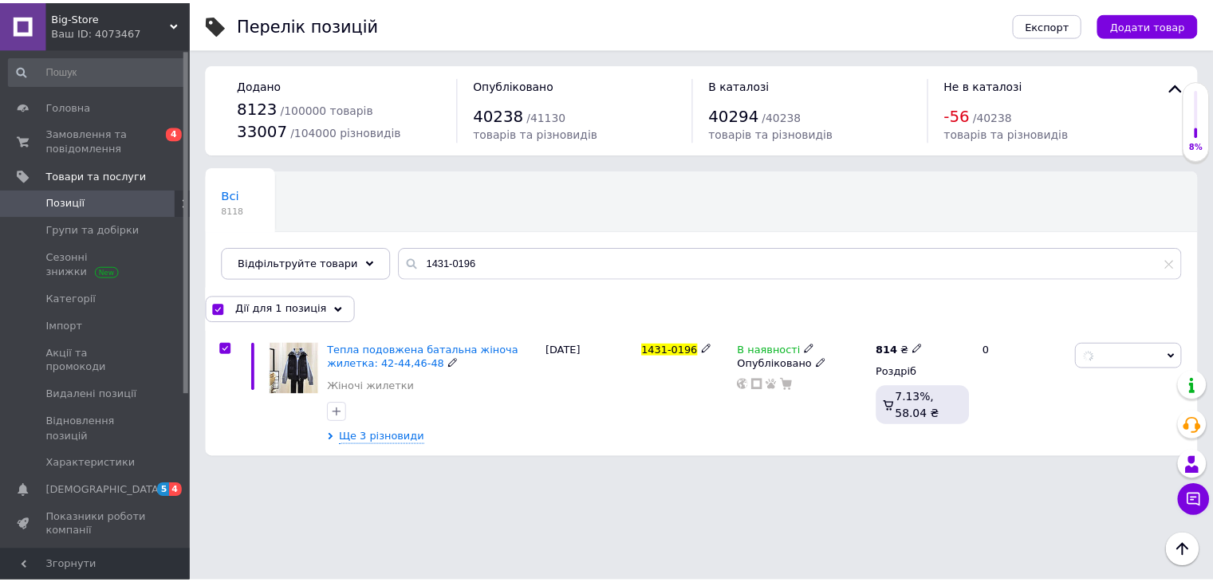
scroll to position [0, 0]
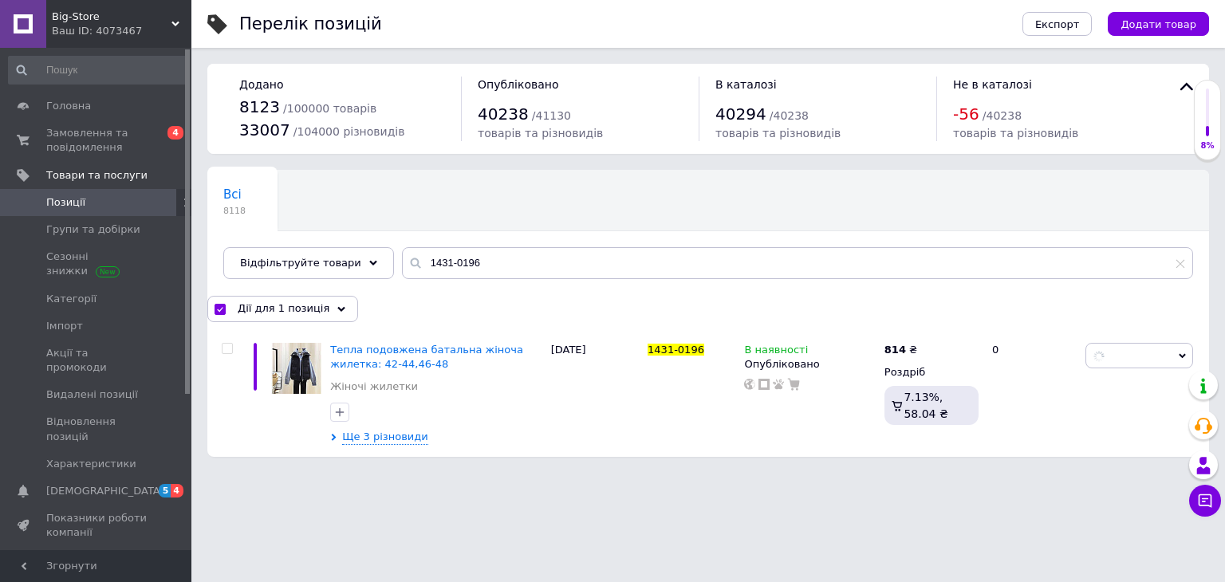
checkbox input "false"
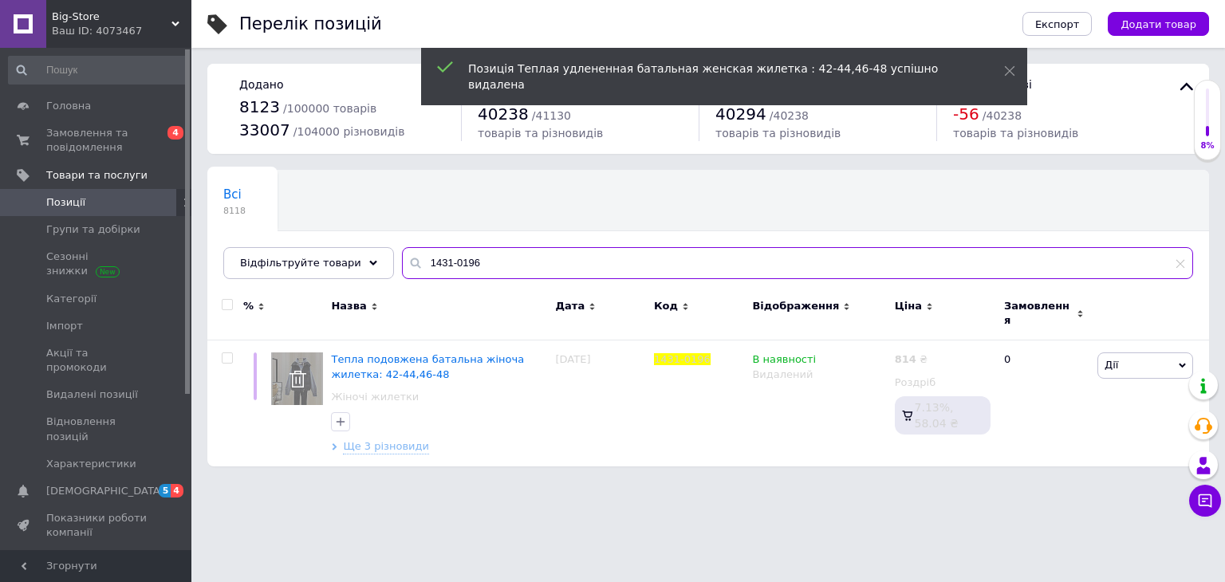
click at [415, 275] on input "1431-0196" at bounding box center [797, 263] width 791 height 32
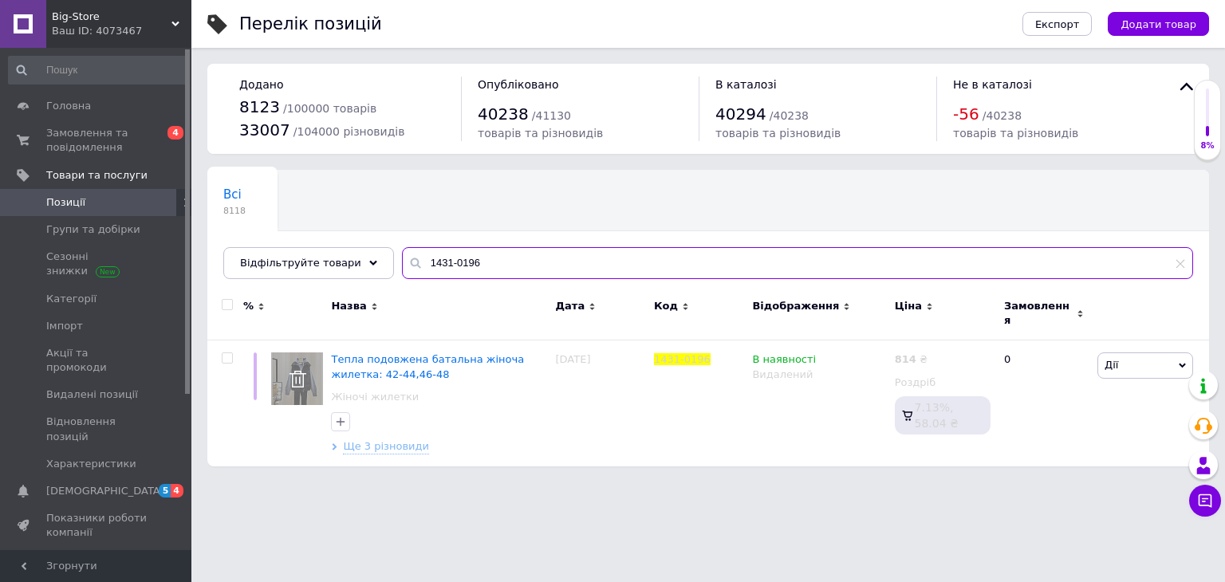
click at [415, 275] on input "1431-0196" at bounding box center [797, 263] width 791 height 32
paste input "6260-4273"
click at [415, 275] on input "6260-4273" at bounding box center [797, 263] width 791 height 32
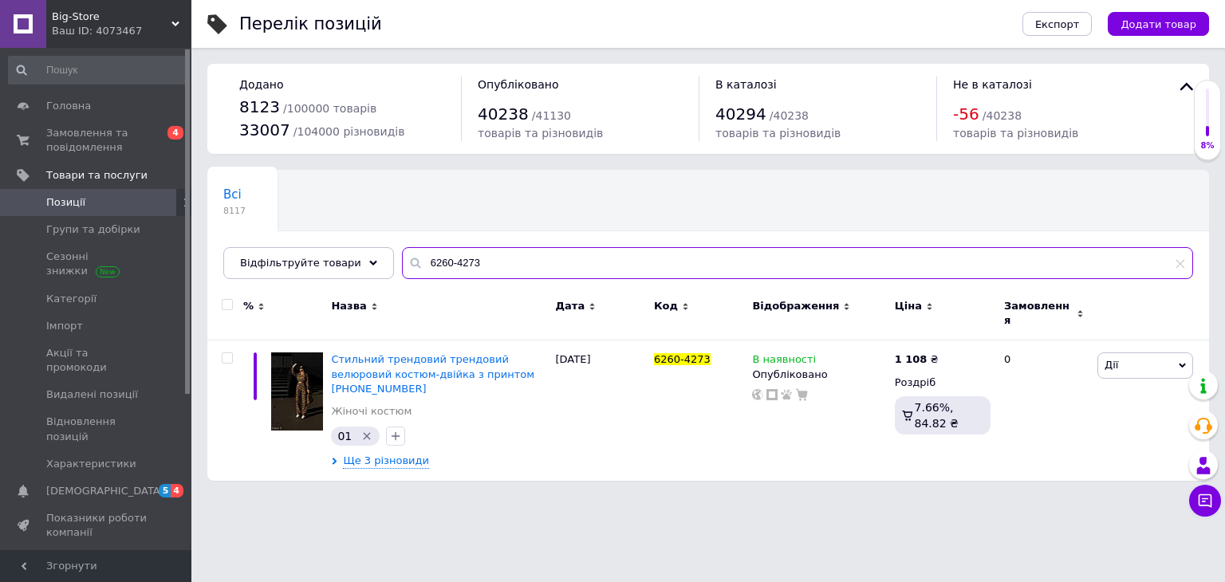
type input "6260-4273"
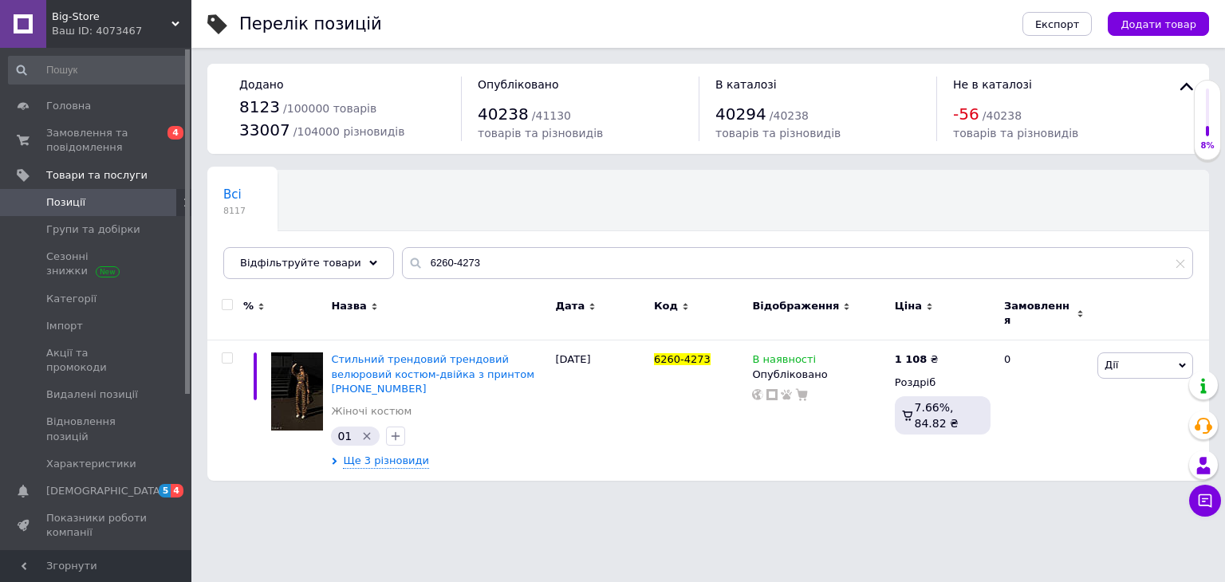
click at [225, 304] on input "checkbox" at bounding box center [227, 305] width 10 height 10
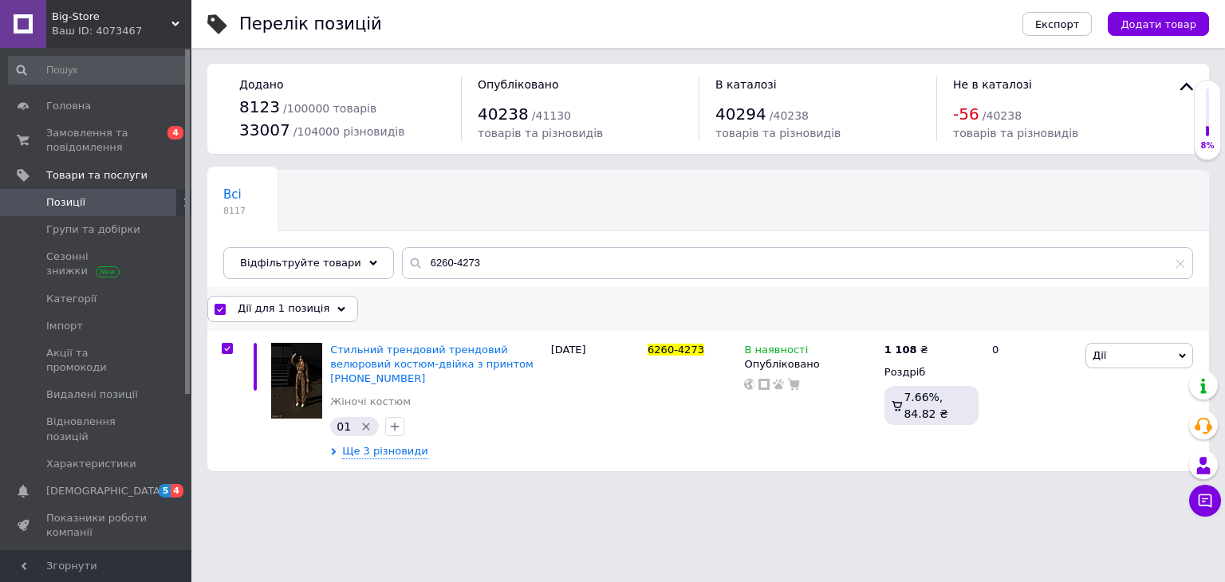
click at [321, 307] on div "Дії для 1 позиція" at bounding box center [282, 309] width 151 height 26
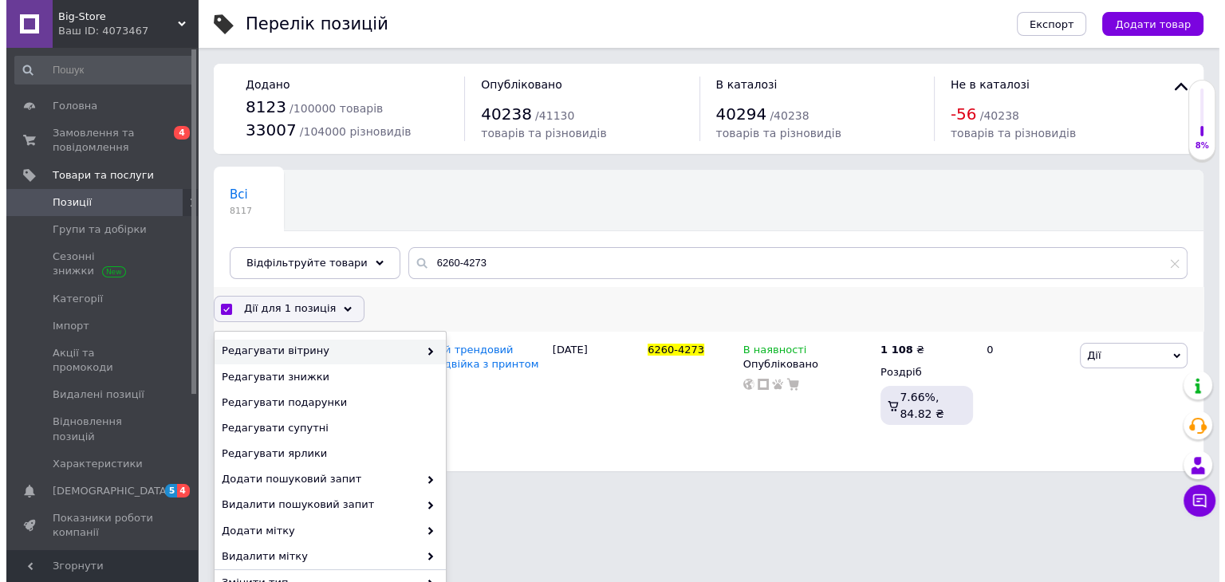
scroll to position [203, 0]
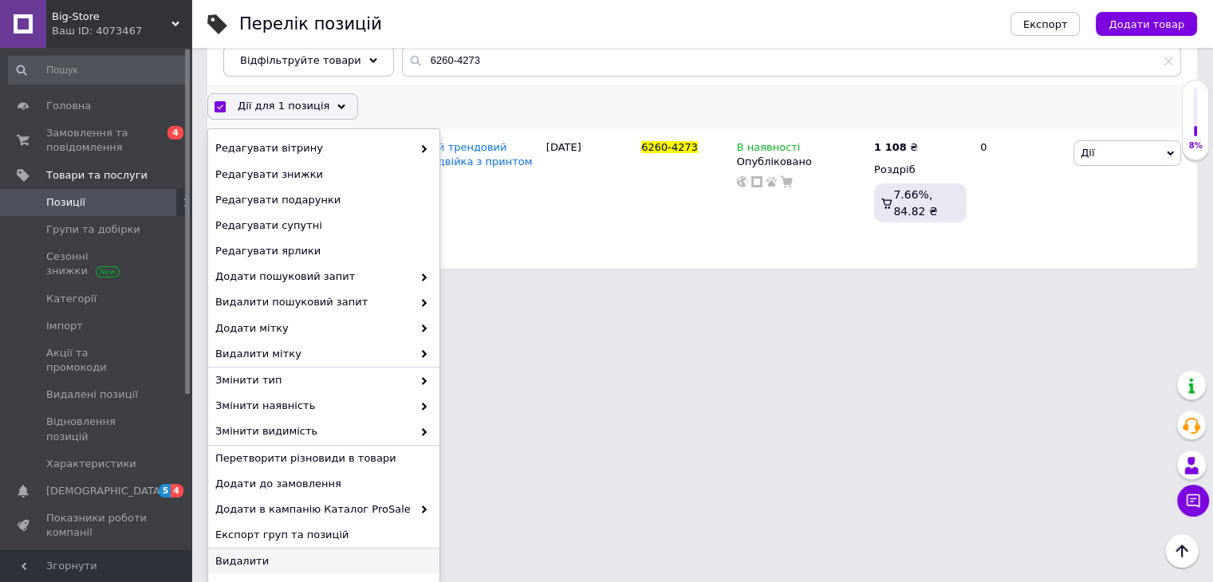
click at [356, 560] on span "Видалити" at bounding box center [321, 561] width 213 height 14
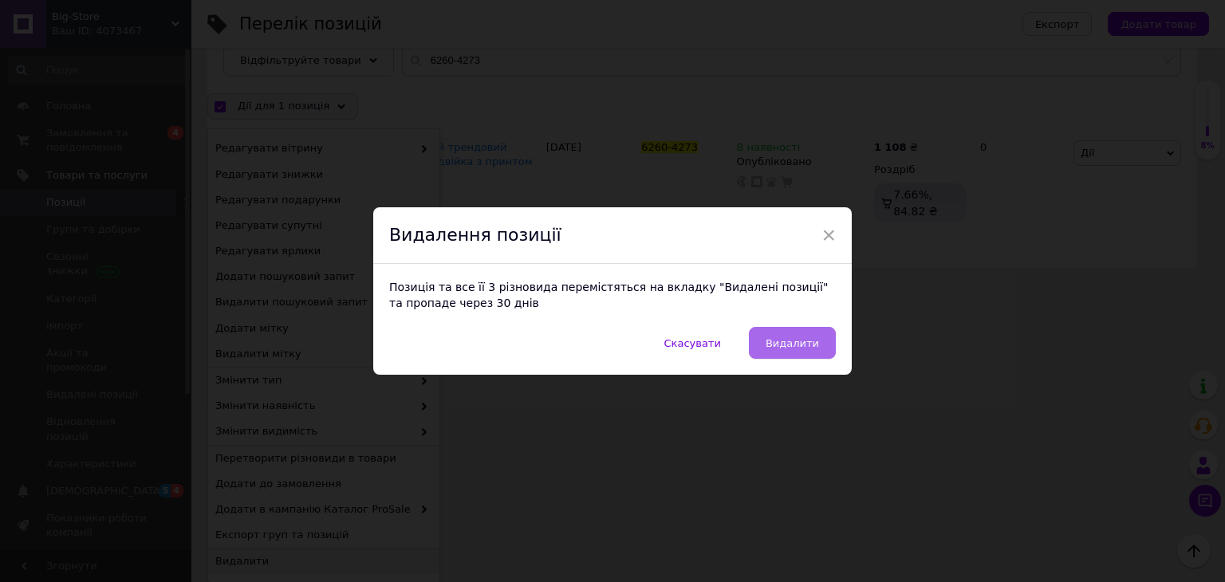
click at [804, 348] on span "Видалити" at bounding box center [792, 343] width 53 height 12
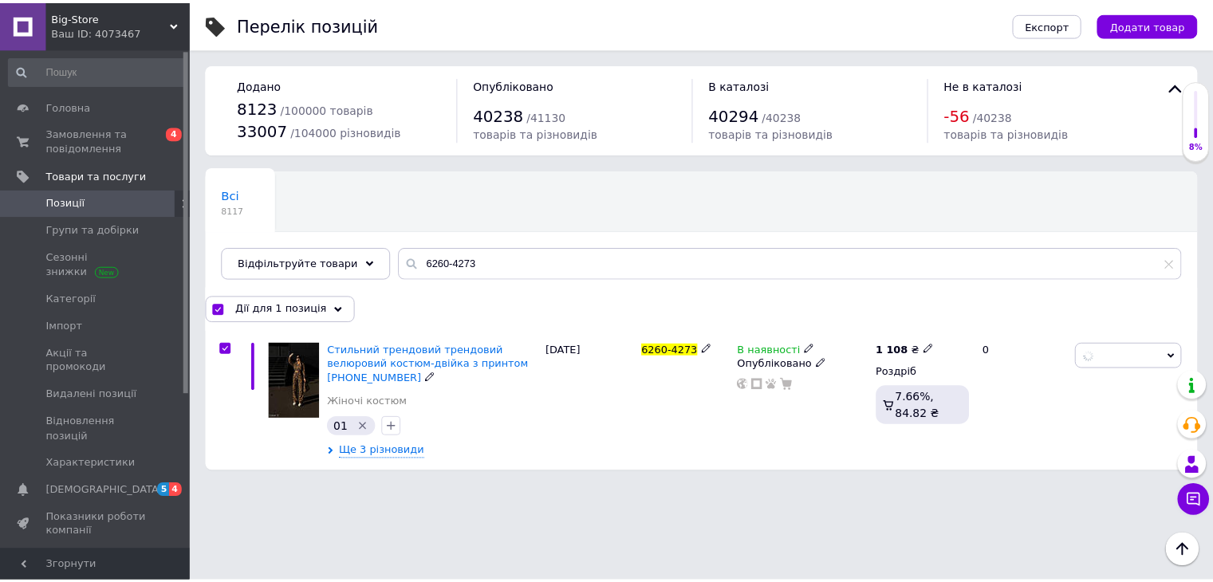
scroll to position [0, 0]
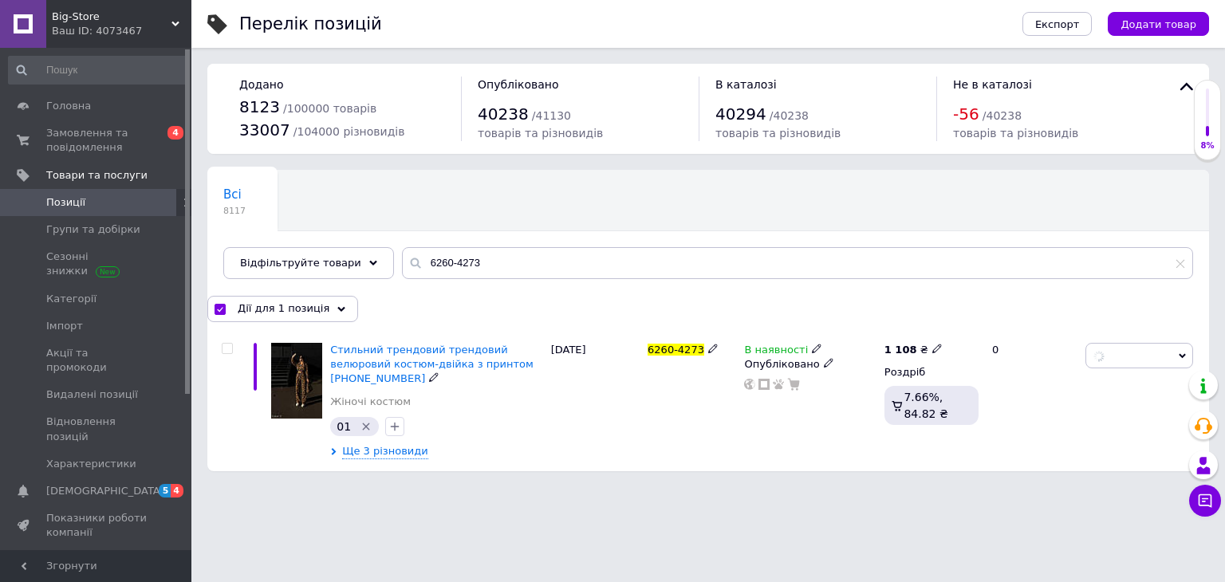
checkbox input "false"
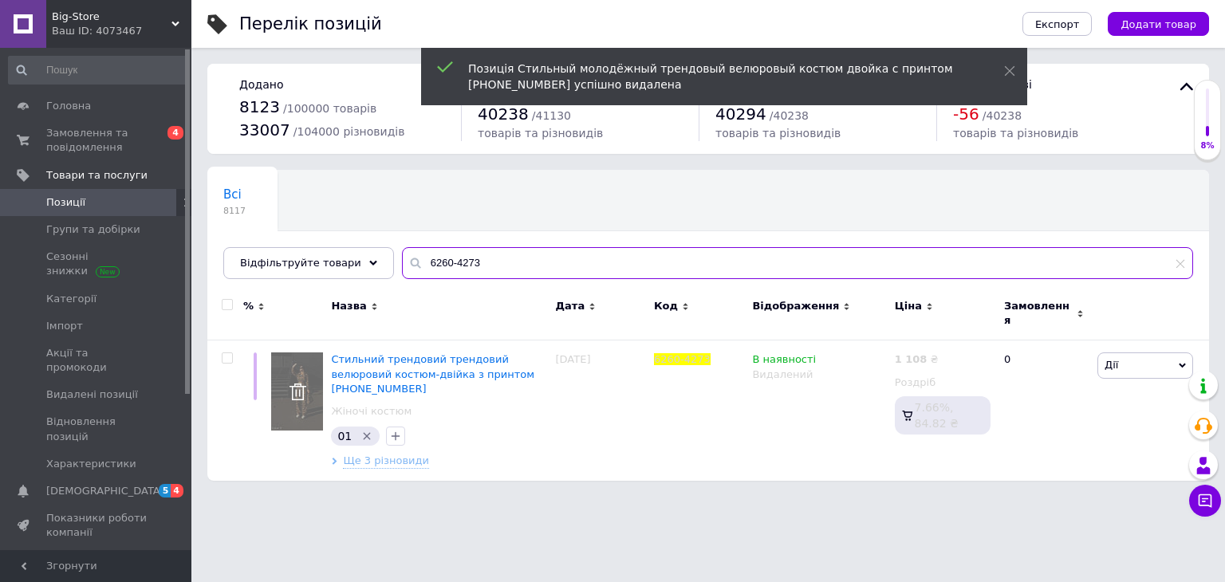
click at [417, 266] on input "6260-4273" at bounding box center [797, 263] width 791 height 32
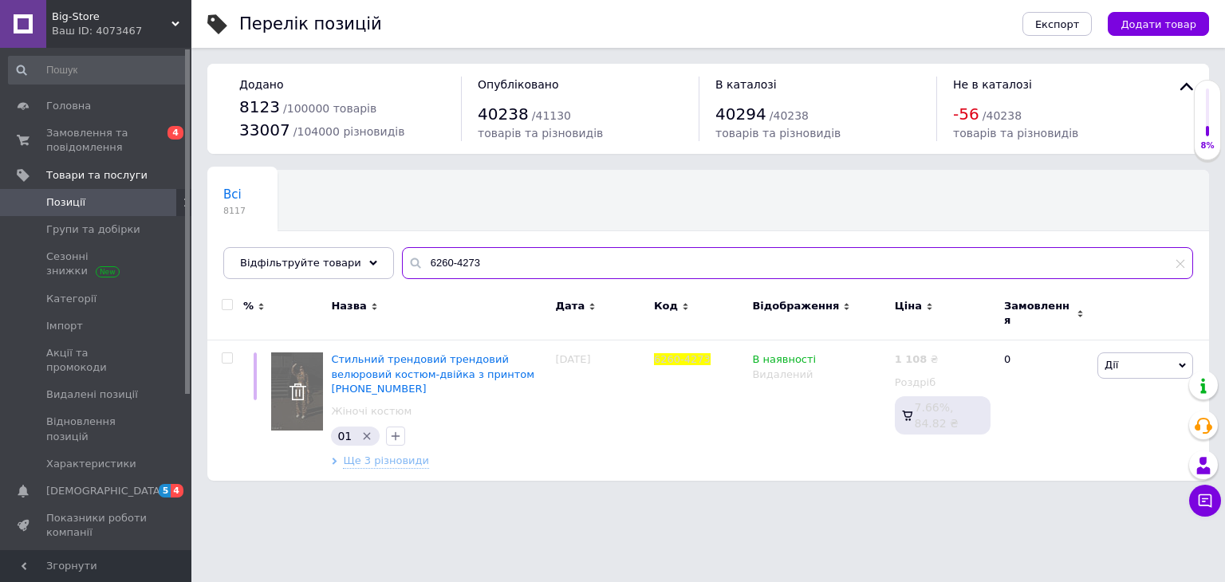
click at [417, 266] on input "6260-4273" at bounding box center [797, 263] width 791 height 32
paste input "Арт.10497"
click at [417, 266] on input "Арт.10497" at bounding box center [797, 263] width 791 height 32
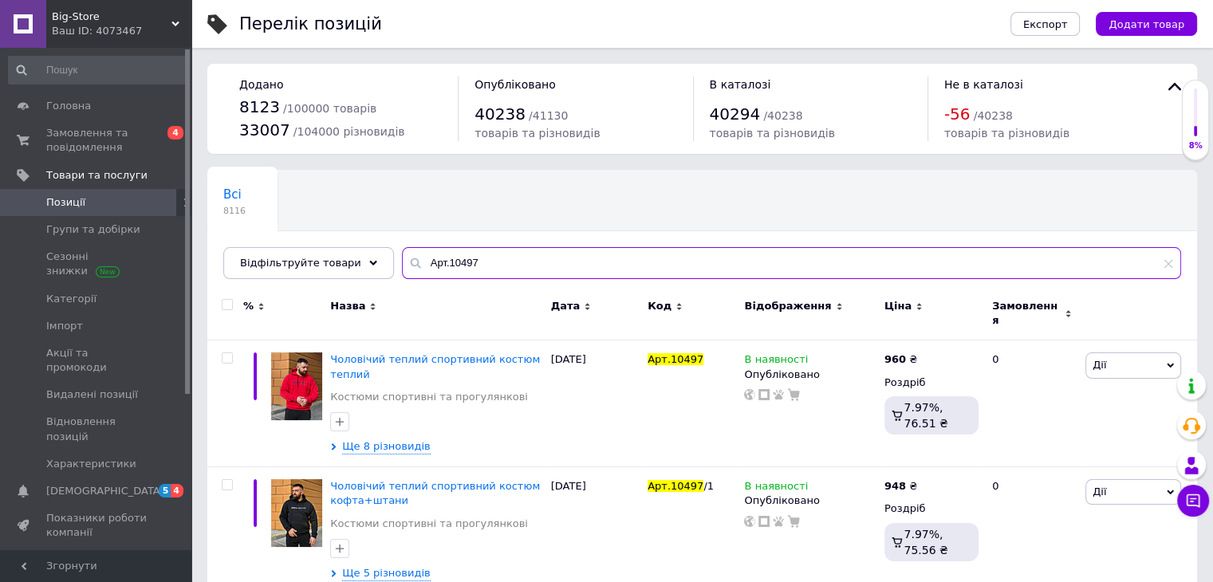
type input "Арт.10497"
click at [230, 301] on input "checkbox" at bounding box center [227, 305] width 10 height 10
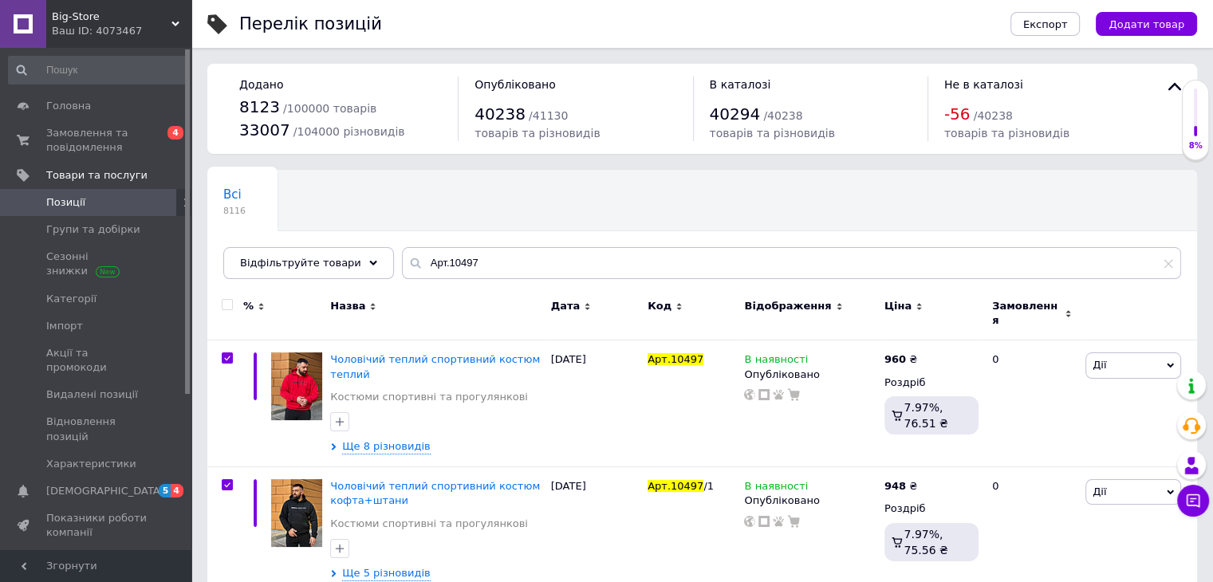
checkbox input "true"
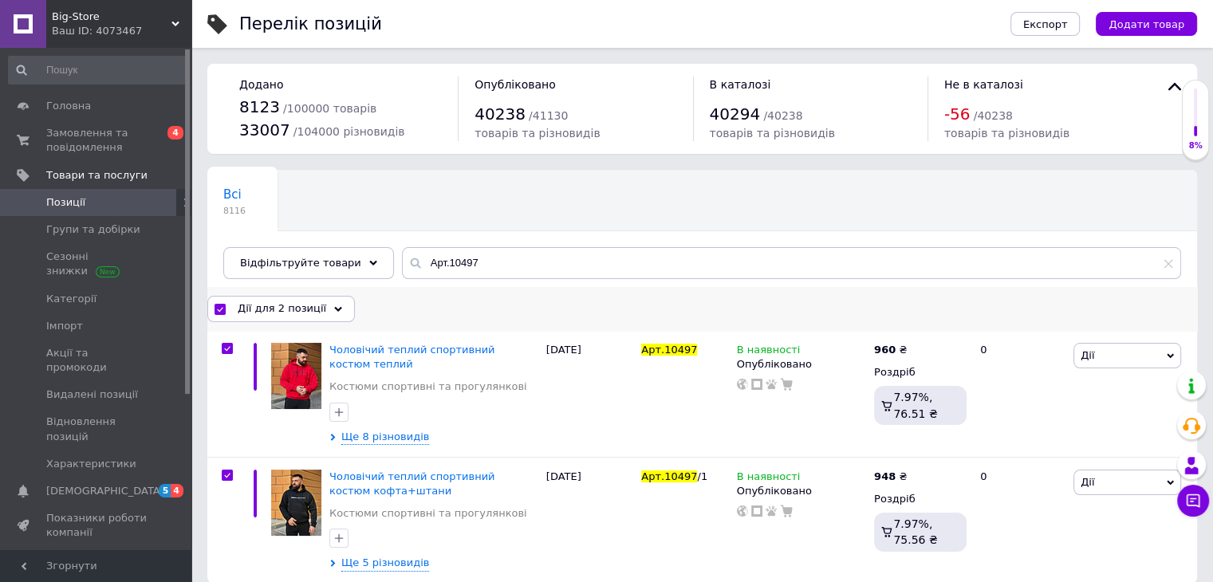
click at [334, 306] on icon at bounding box center [338, 309] width 8 height 8
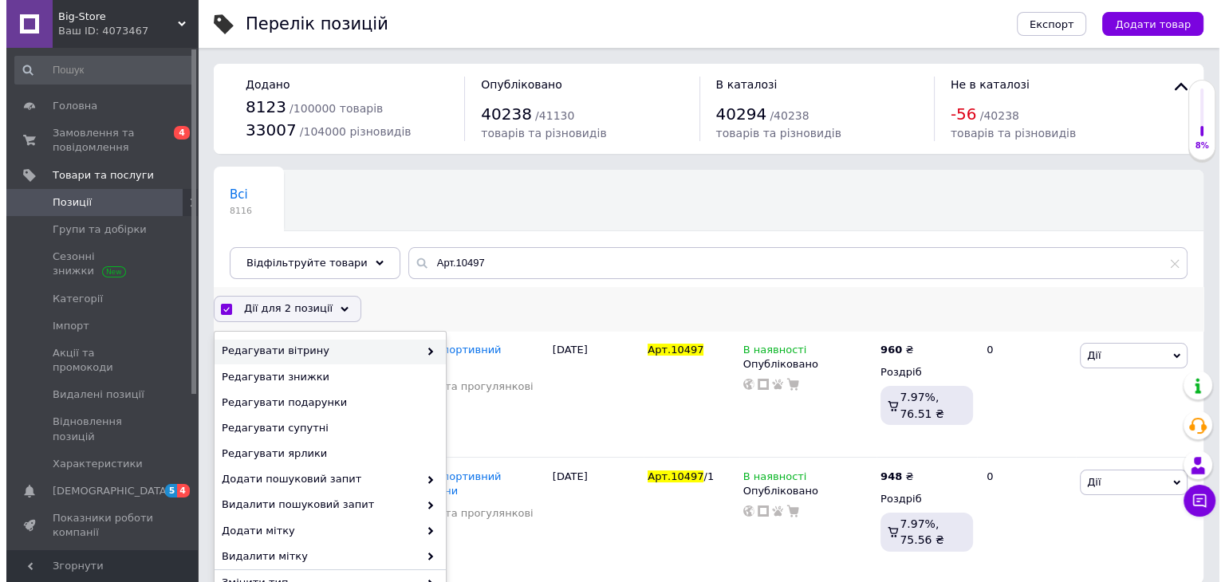
scroll to position [203, 0]
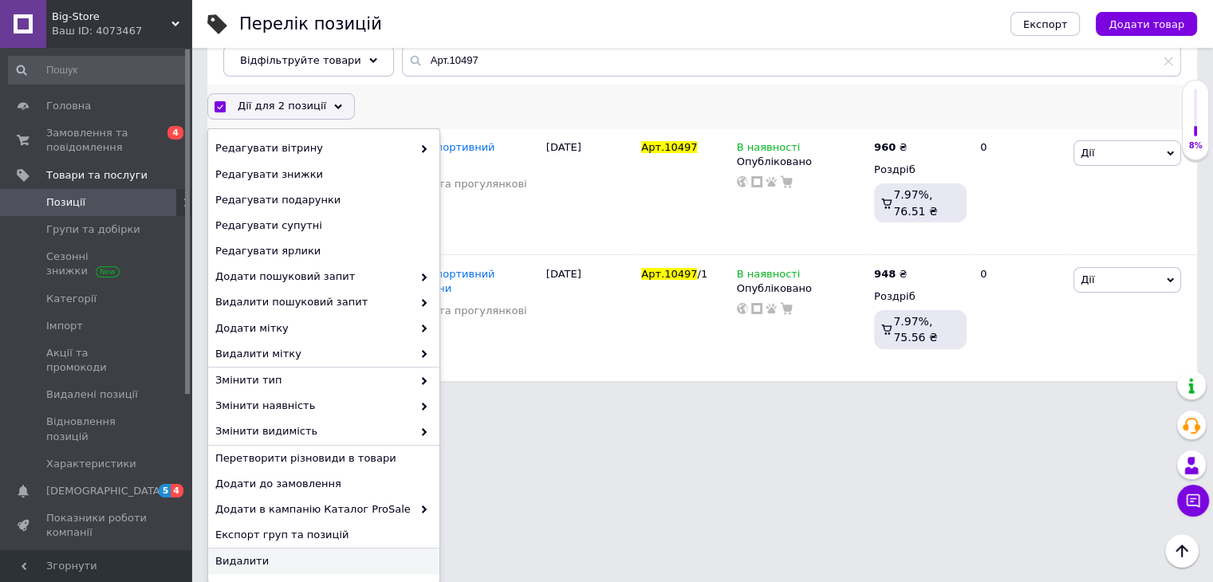
click at [333, 561] on span "Видалити" at bounding box center [321, 561] width 213 height 14
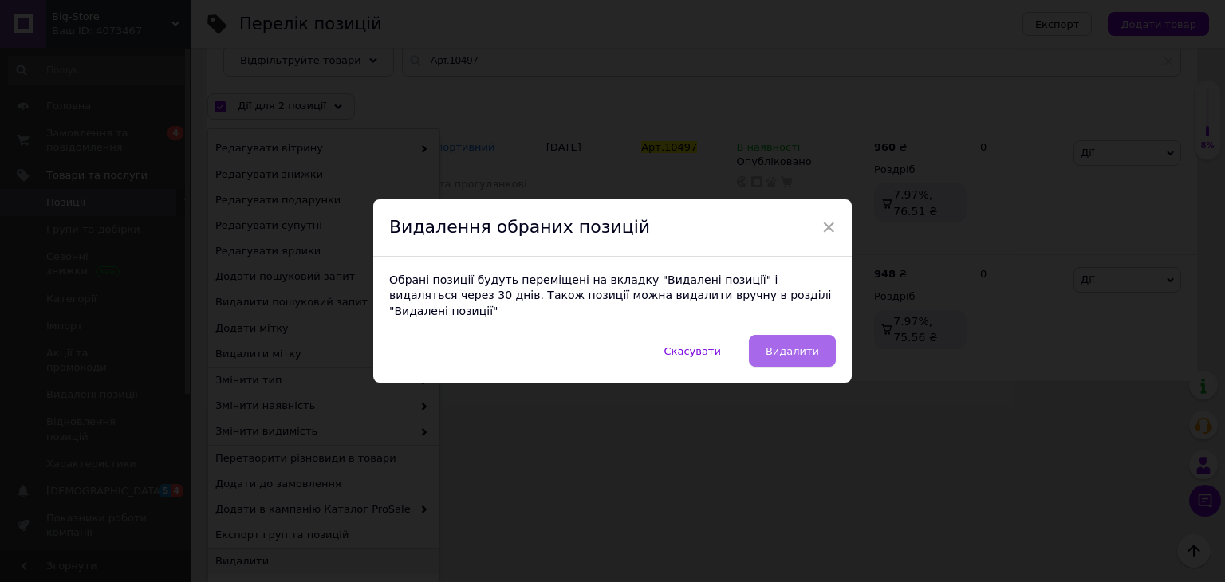
click at [792, 352] on button "Видалити" at bounding box center [792, 351] width 87 height 32
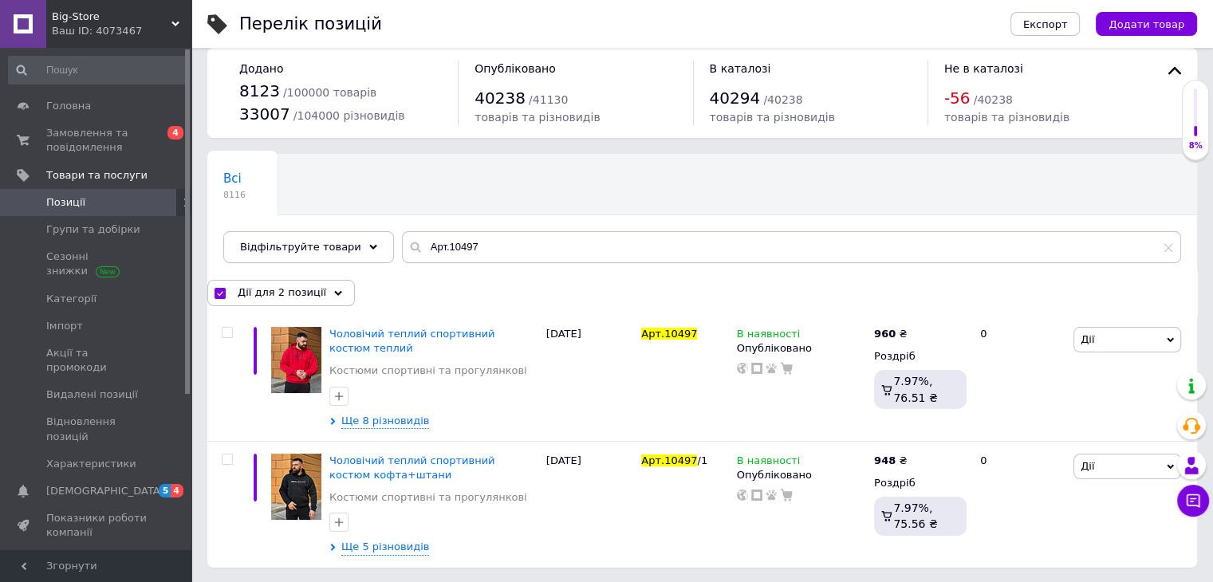
checkbox input "false"
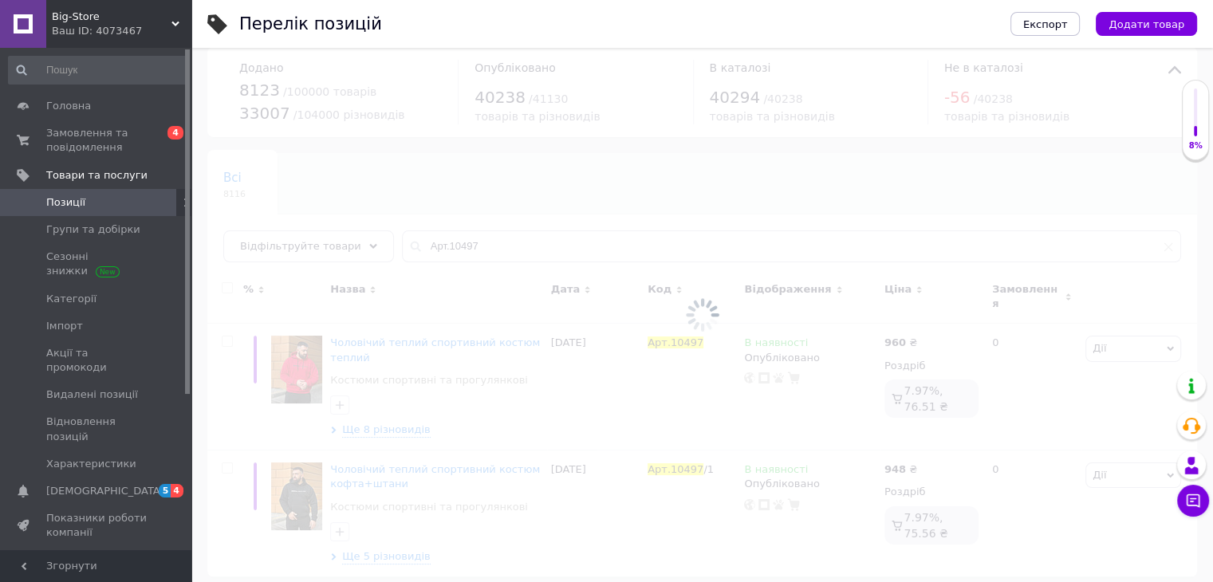
scroll to position [16, 0]
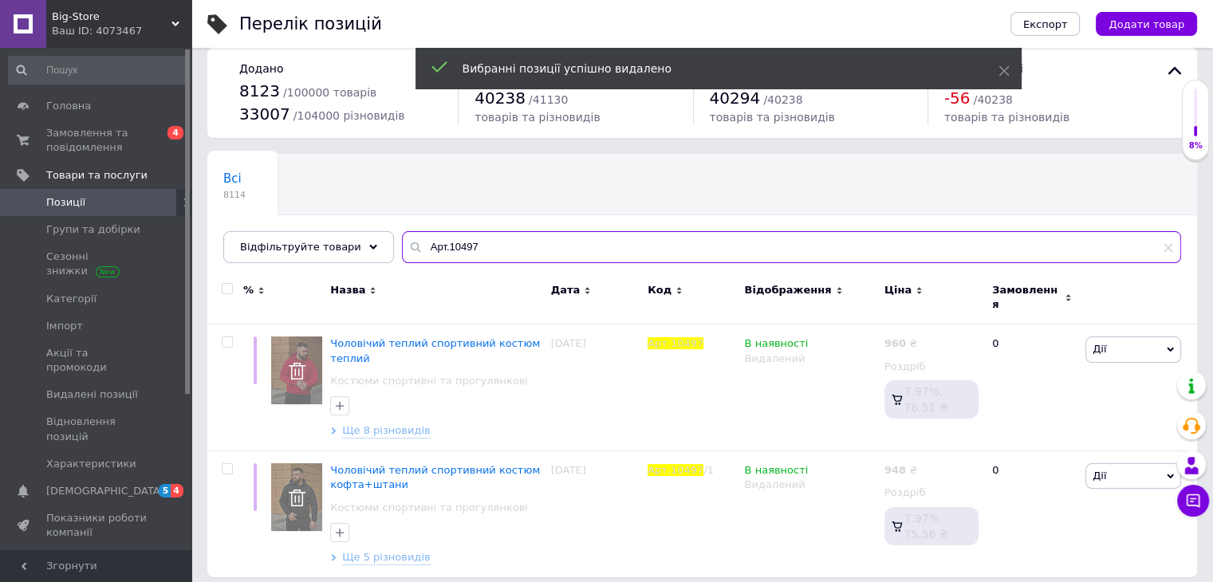
click at [418, 243] on input "Арт.10497" at bounding box center [791, 247] width 779 height 32
paste input "4940-154"
click at [418, 243] on input "4940-154" at bounding box center [791, 247] width 779 height 32
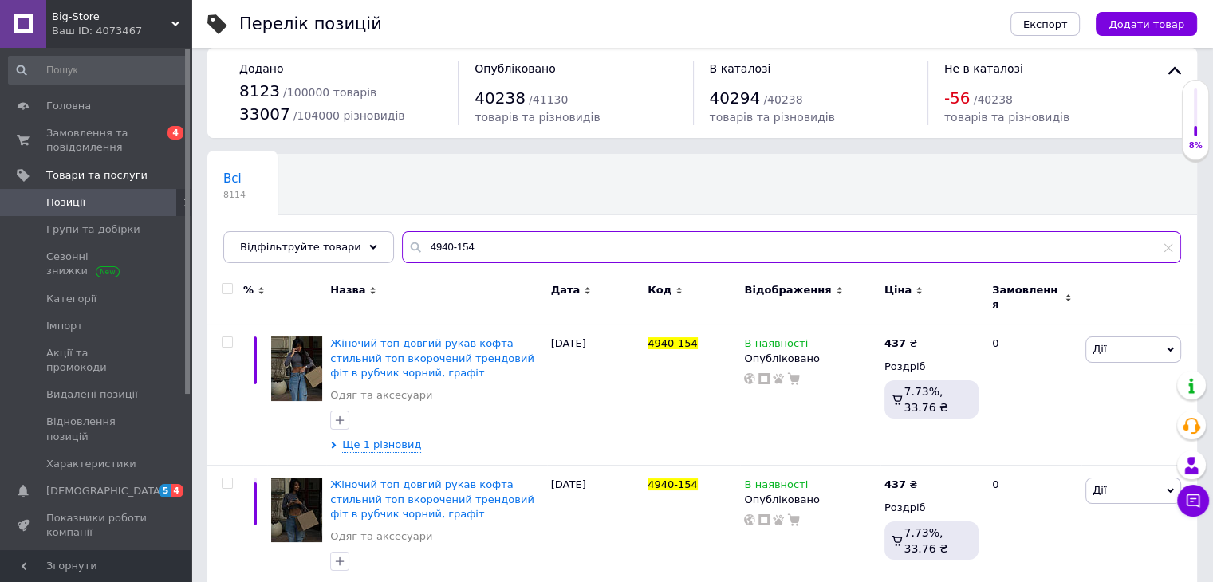
type input "4940-154"
click at [230, 286] on input "checkbox" at bounding box center [227, 289] width 10 height 10
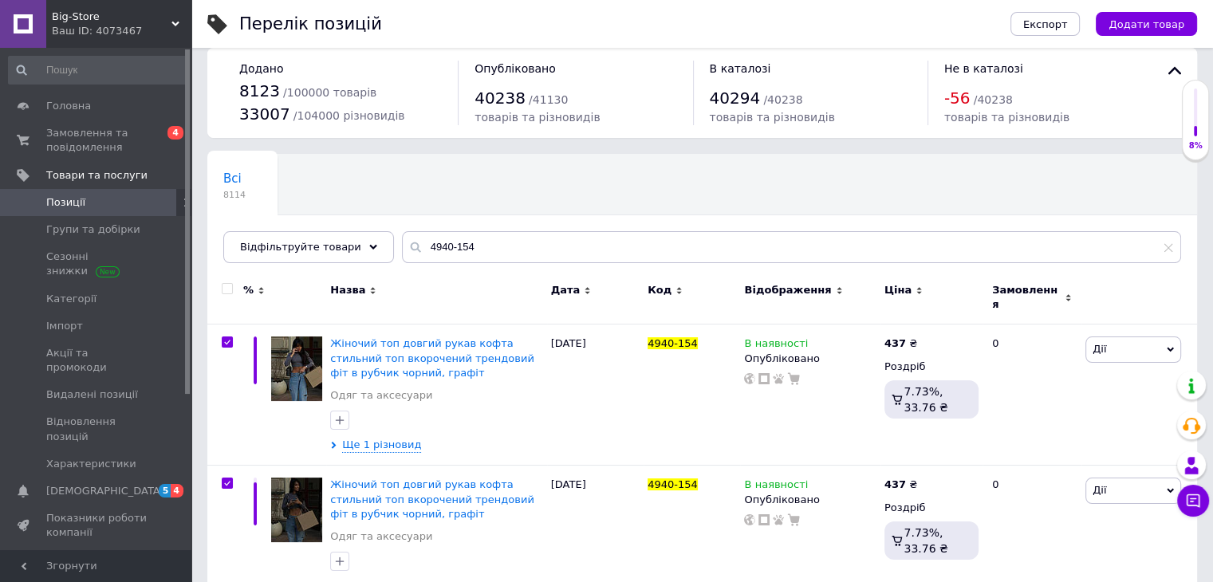
checkbox input "true"
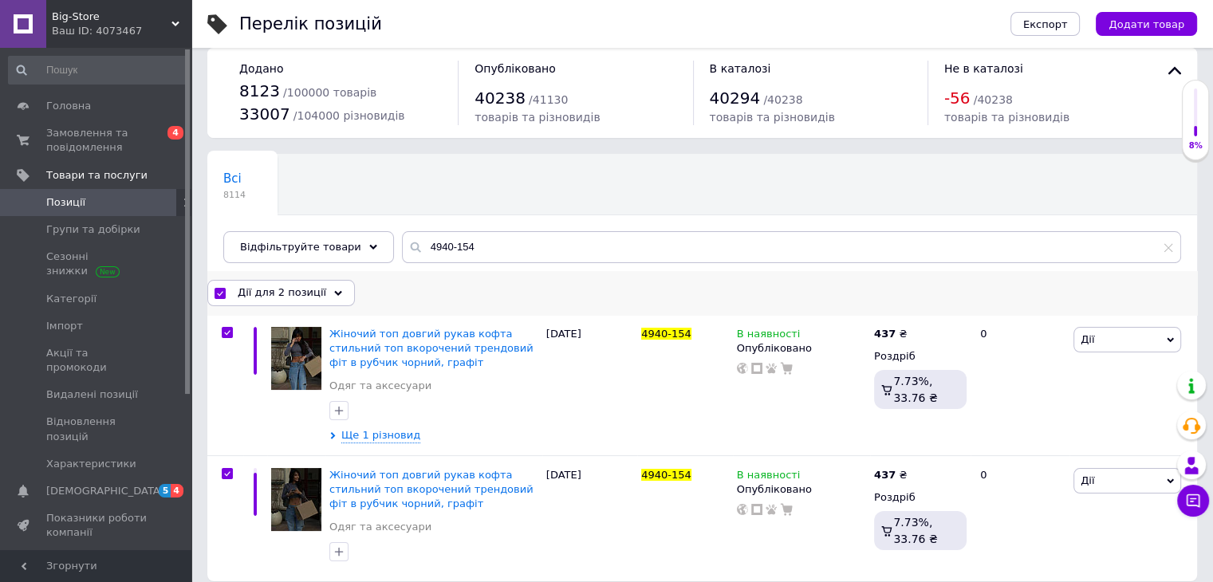
click at [309, 298] on span "Дії для 2 позиції" at bounding box center [282, 293] width 89 height 14
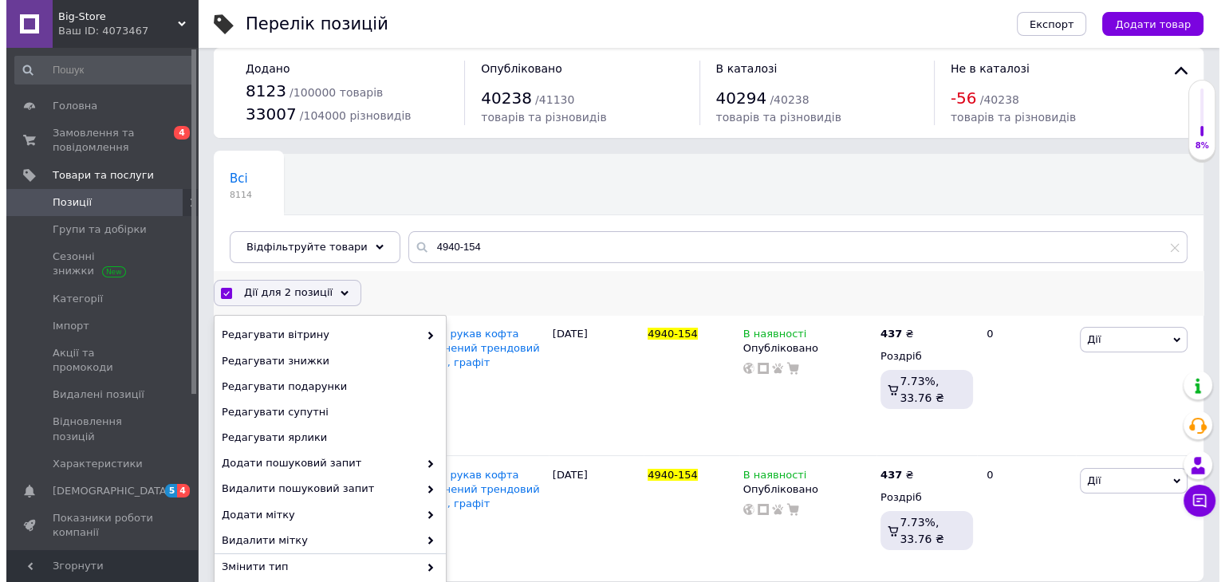
scroll to position [203, 0]
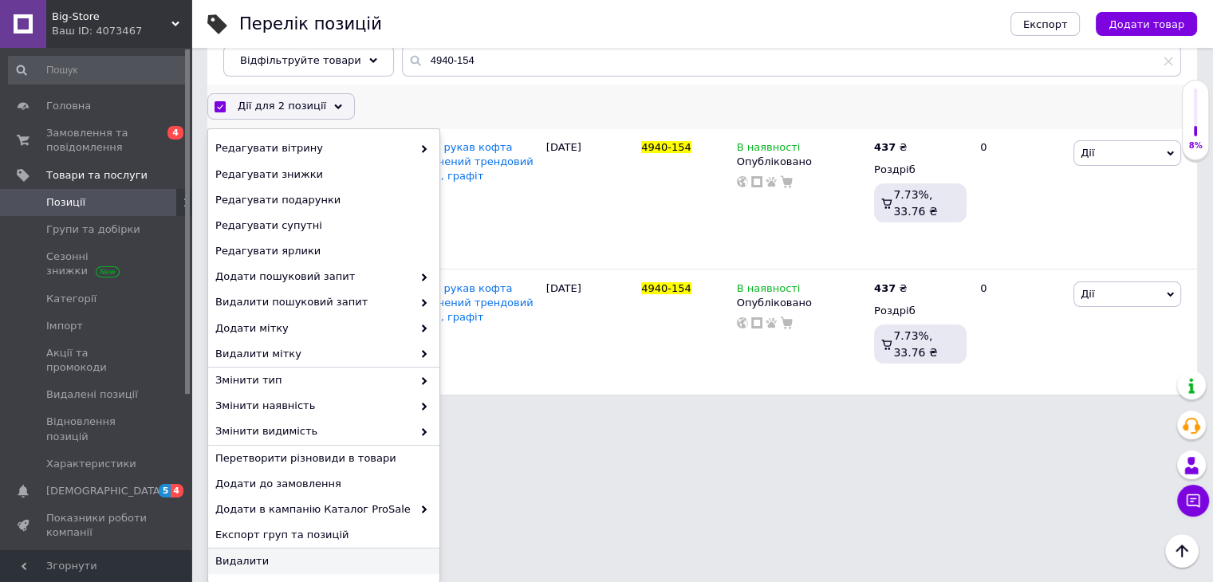
click at [345, 562] on span "Видалити" at bounding box center [321, 561] width 213 height 14
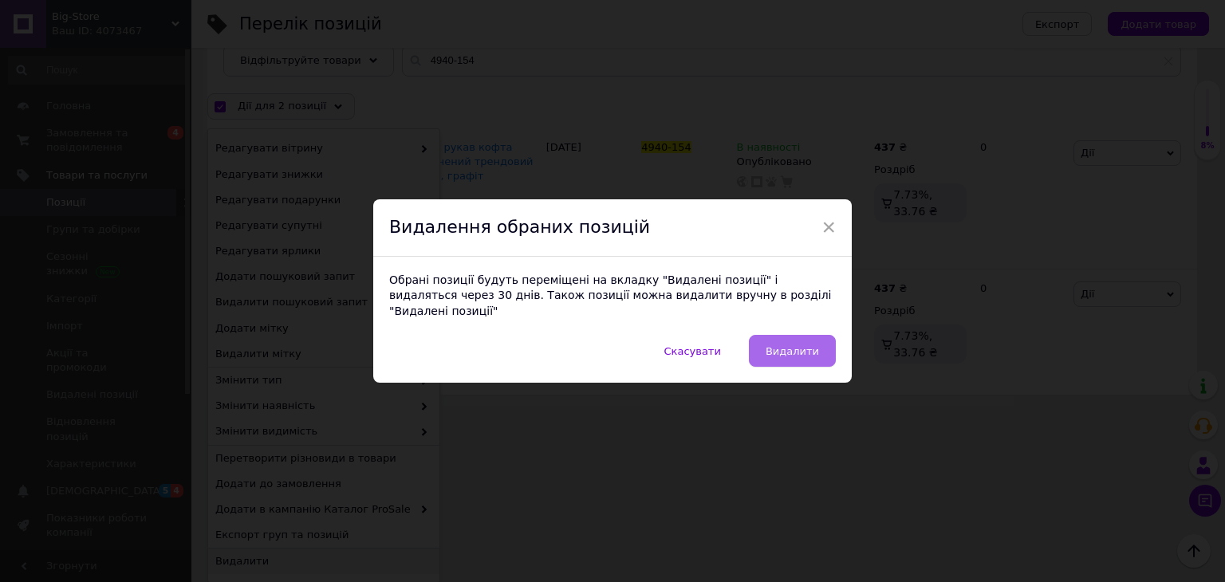
click at [806, 349] on span "Видалити" at bounding box center [792, 351] width 53 height 12
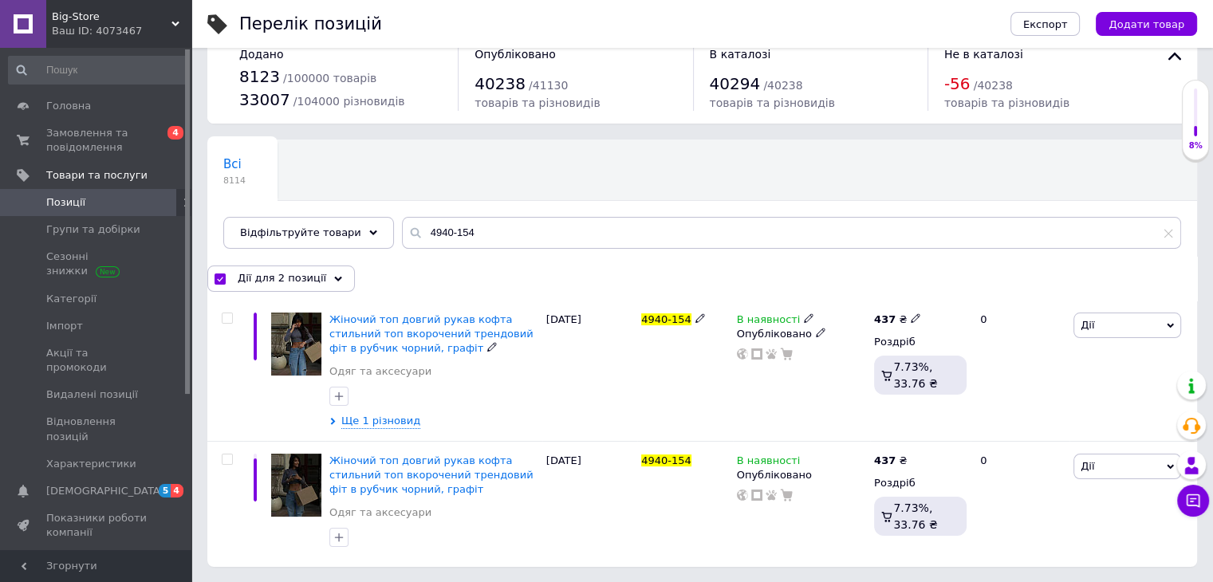
checkbox input "false"
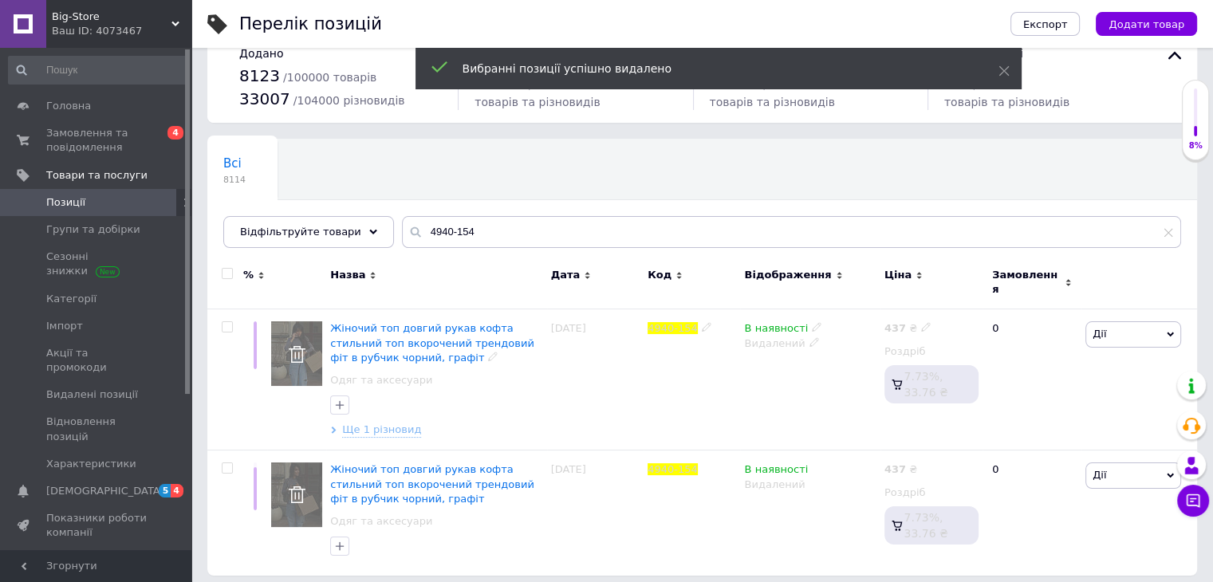
scroll to position [30, 0]
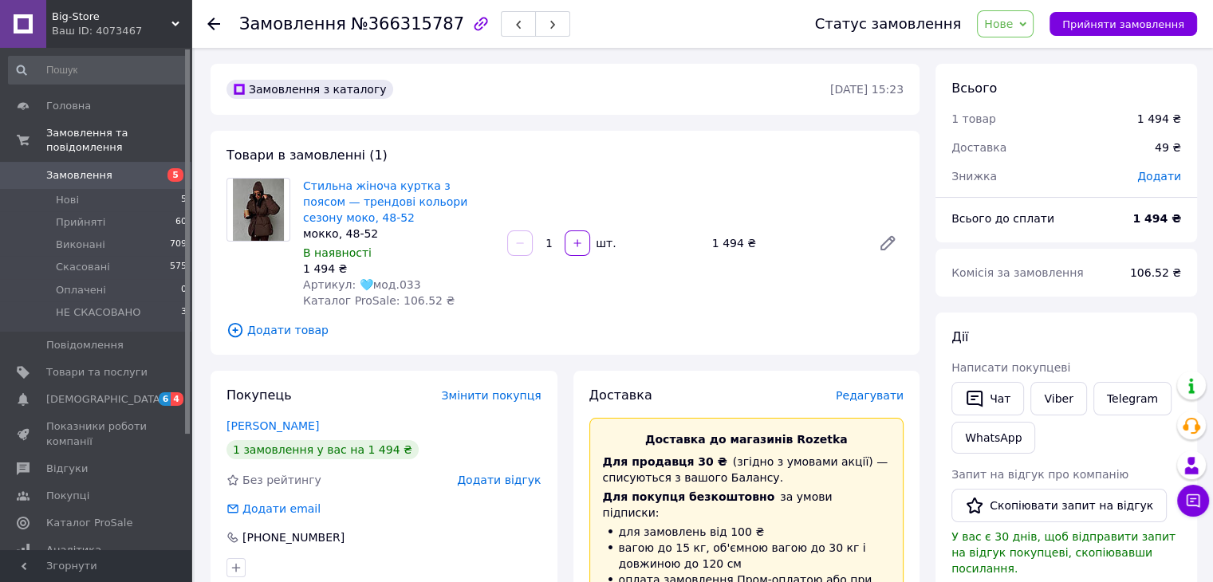
click at [471, 28] on icon "button" at bounding box center [480, 23] width 19 height 19
